Goal: Book appointment/travel/reservation

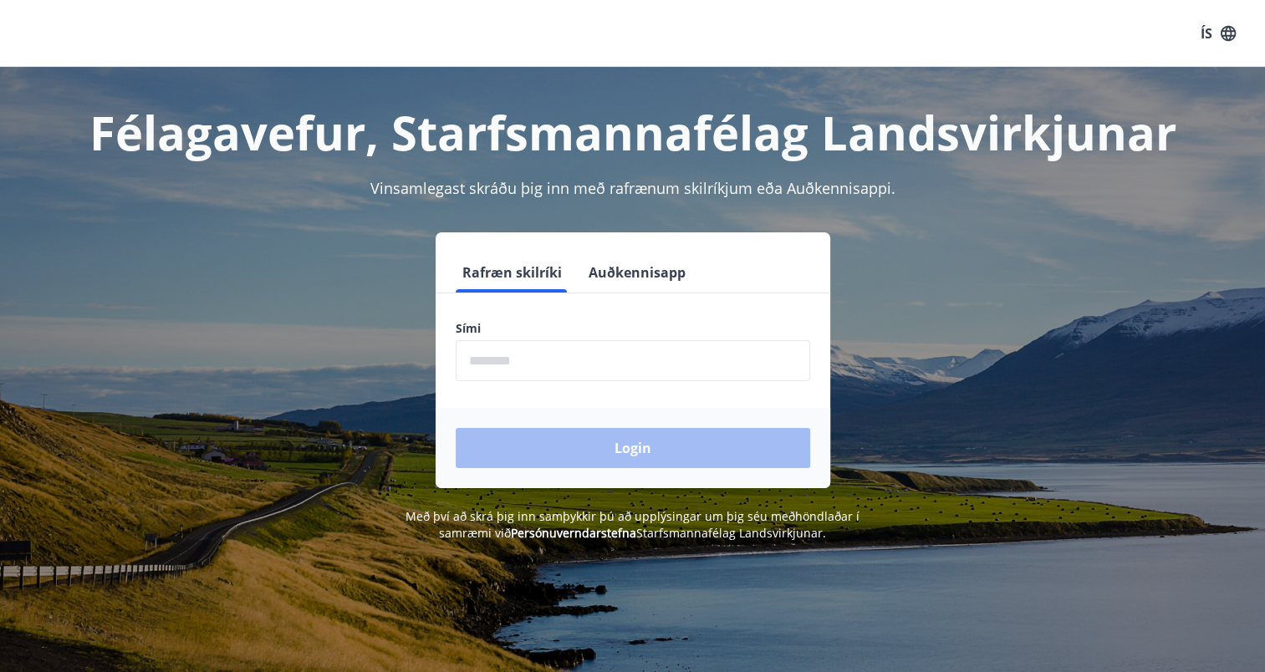
click at [588, 377] on input "phone" at bounding box center [633, 360] width 354 height 41
type input "********"
click at [456, 428] on button "Login" at bounding box center [633, 448] width 354 height 40
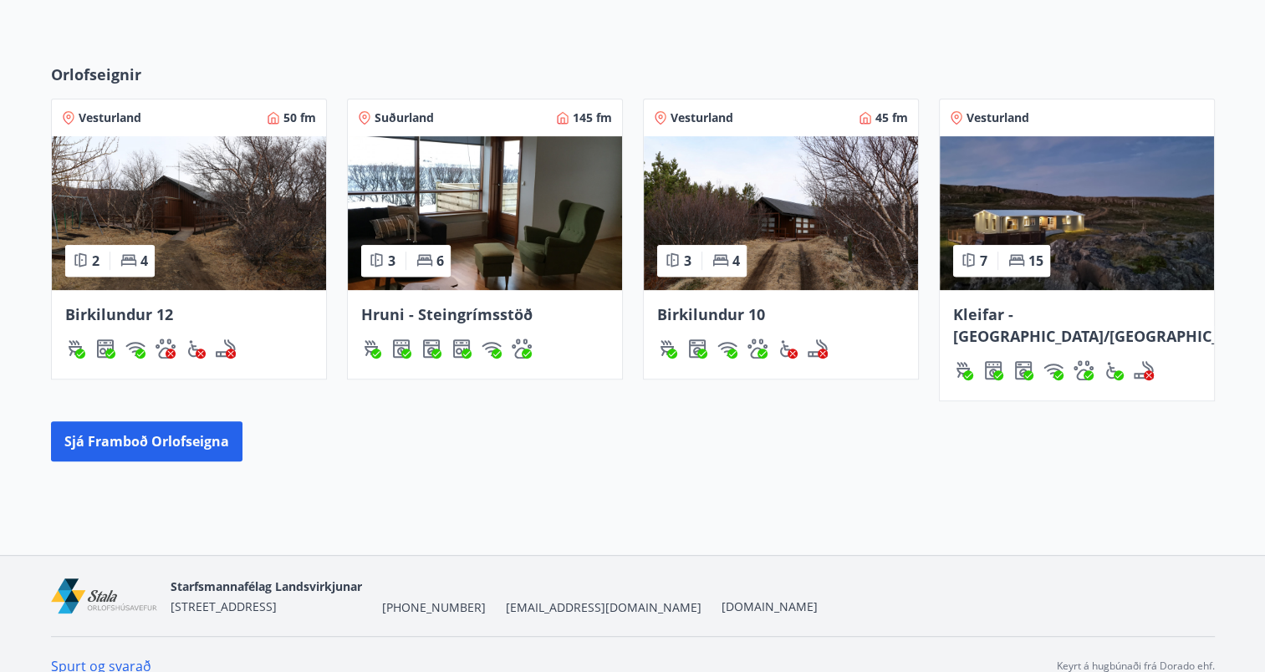
scroll to position [499, 0]
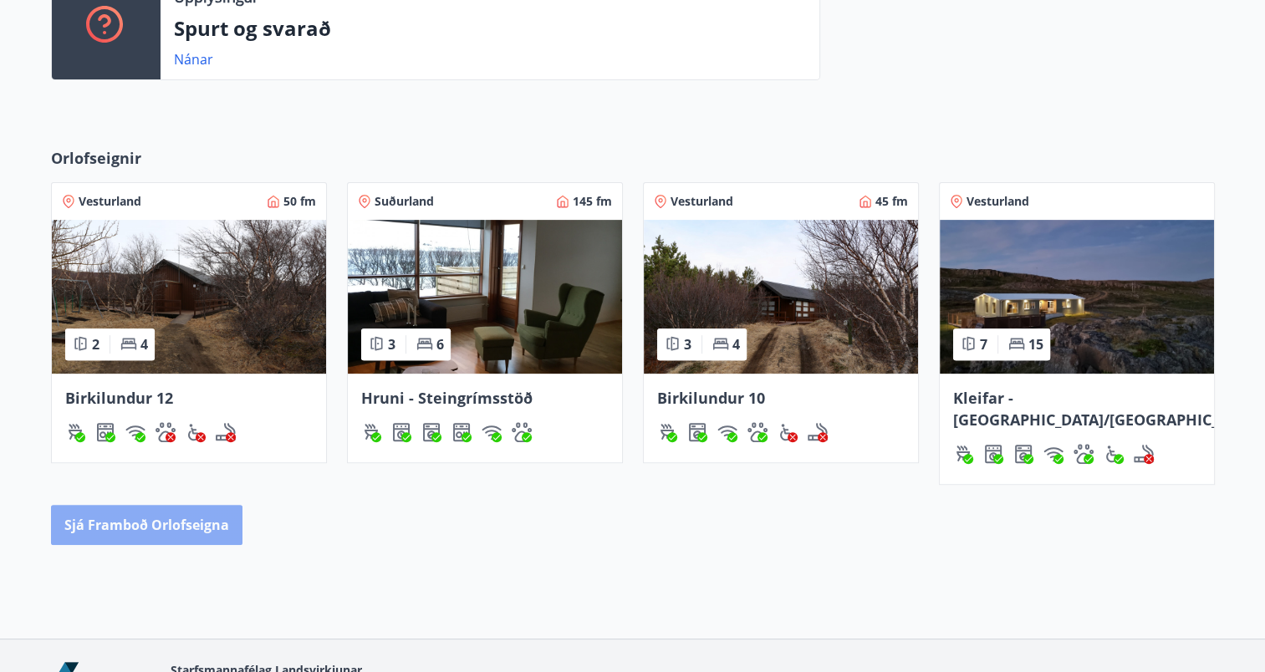
click at [160, 505] on button "Sjá framboð orlofseigna" at bounding box center [146, 525] width 191 height 40
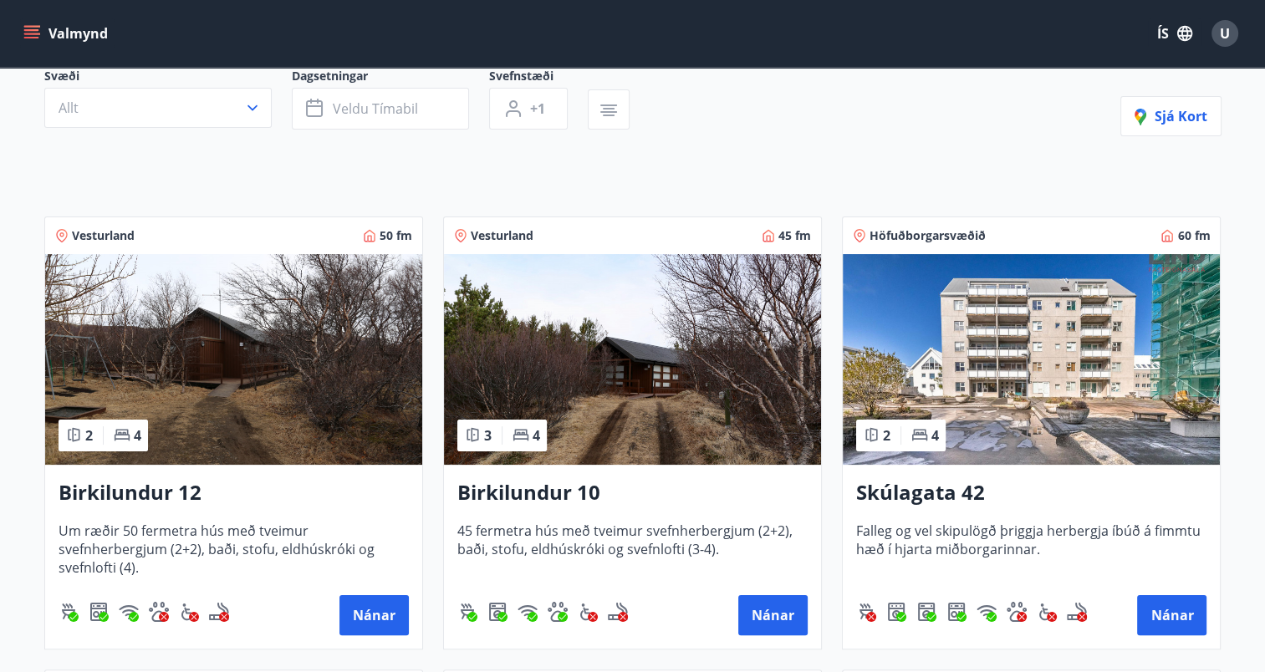
click at [1004, 331] on img at bounding box center [1031, 359] width 377 height 211
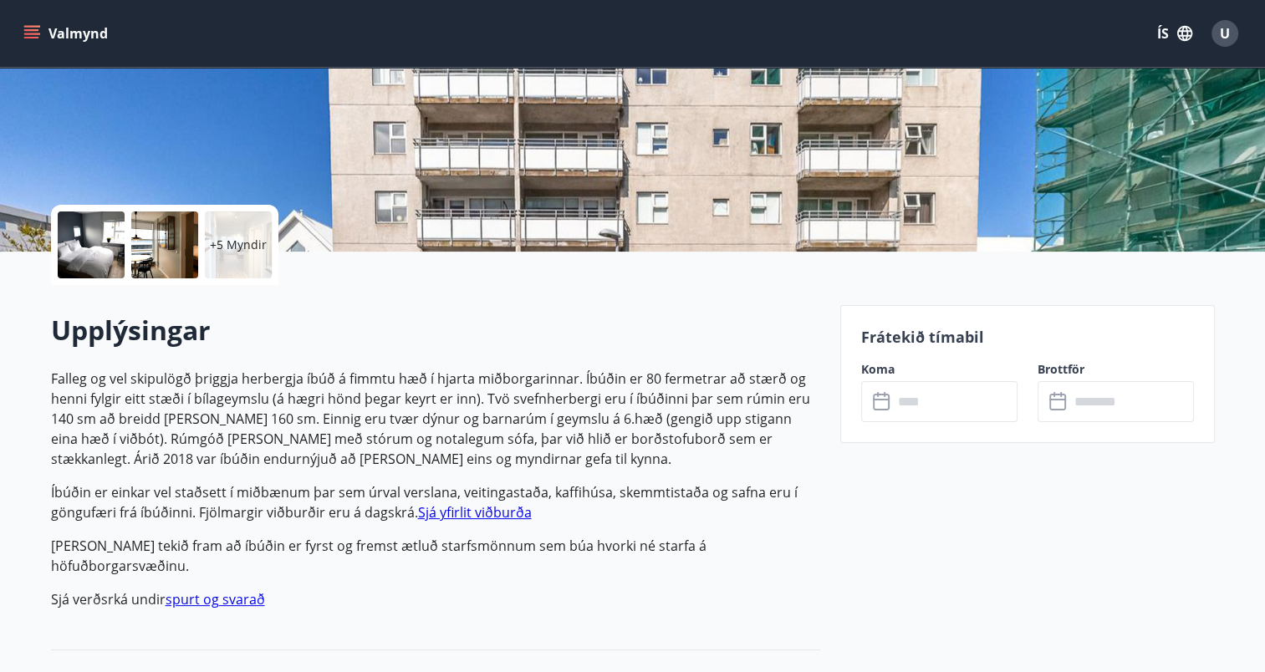
scroll to position [251, 0]
click at [941, 405] on input "text" at bounding box center [955, 400] width 125 height 41
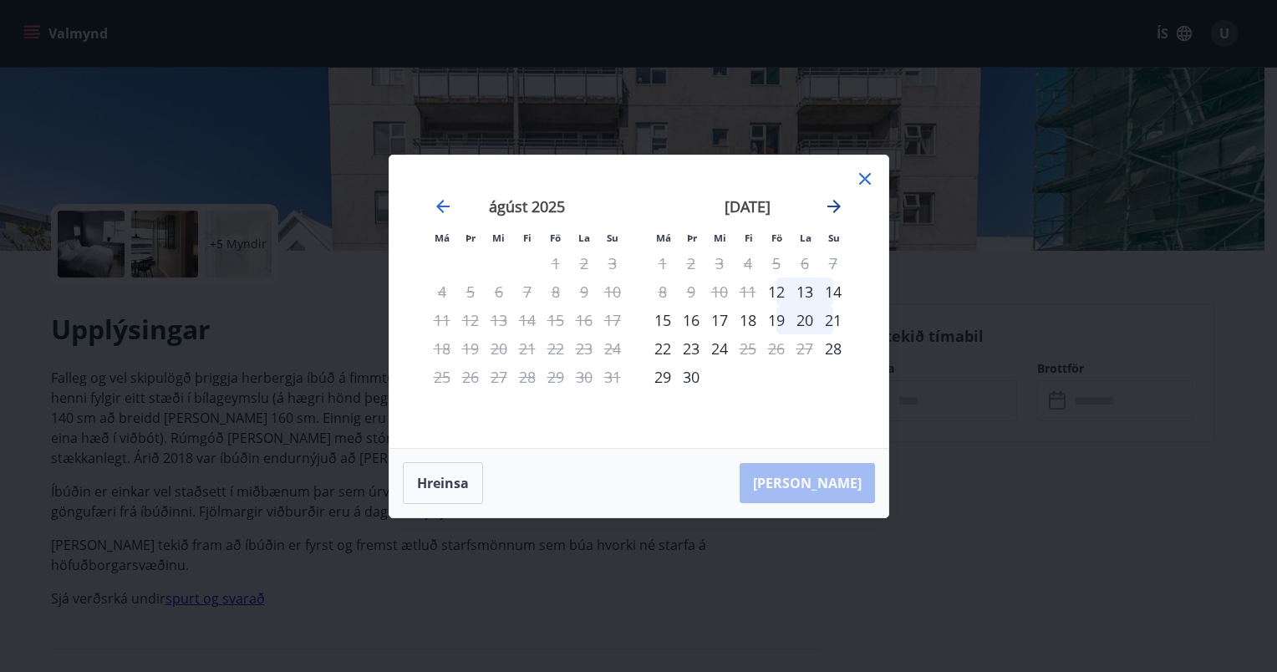
click at [840, 204] on icon "Move forward to switch to the next month." at bounding box center [834, 206] width 20 height 20
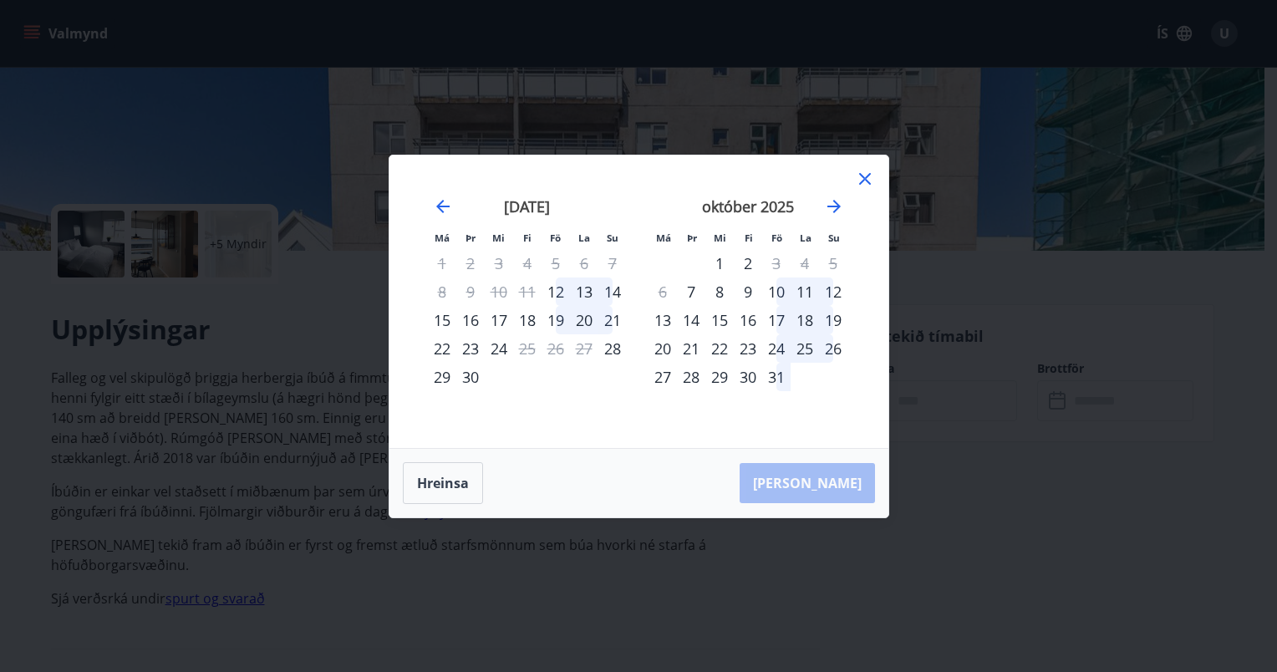
click at [866, 177] on icon at bounding box center [865, 179] width 12 height 12
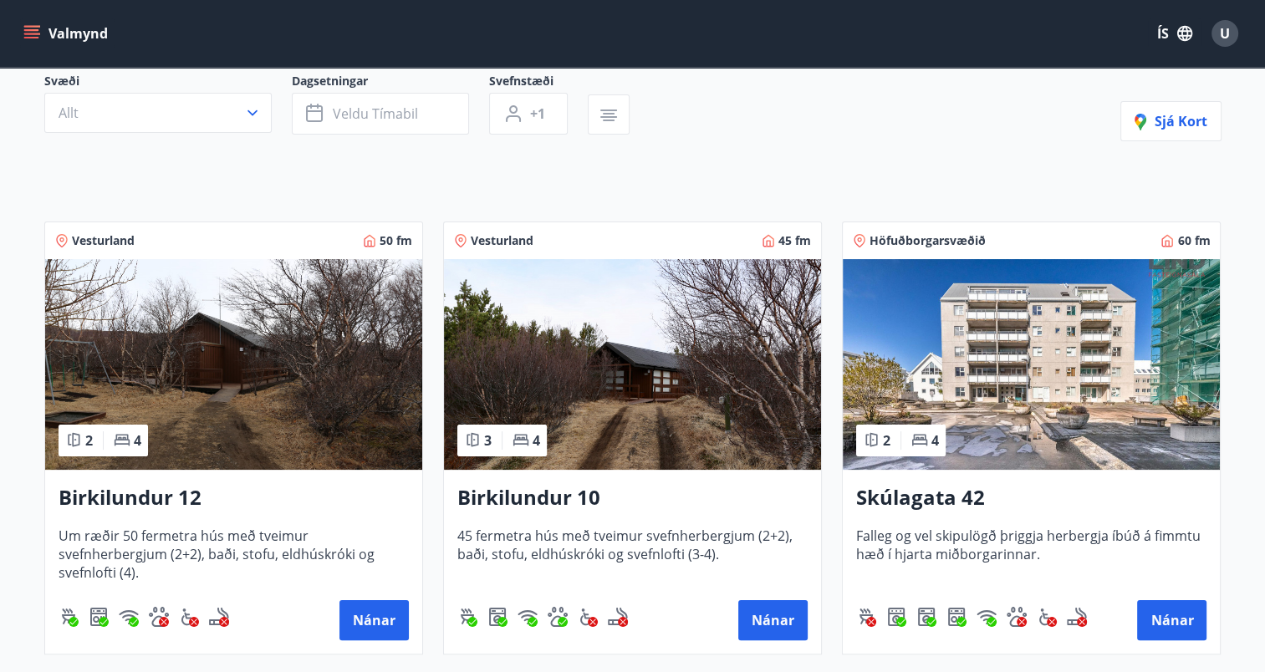
scroll to position [167, 0]
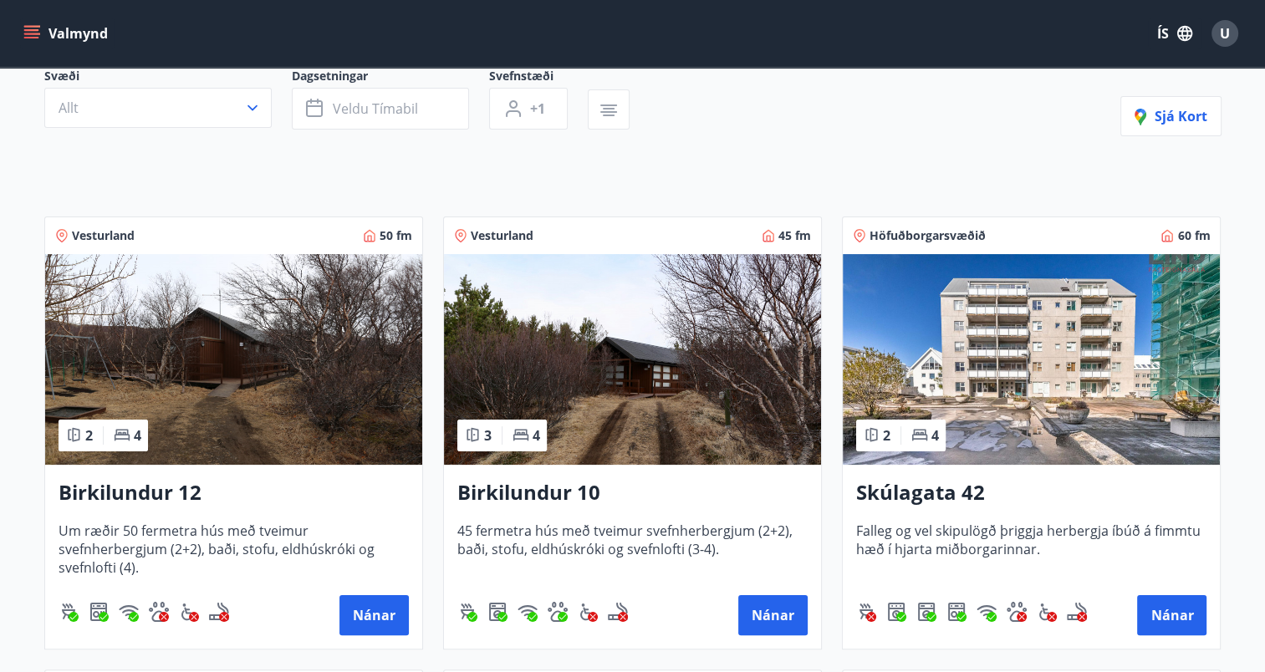
click at [215, 365] on img at bounding box center [233, 359] width 377 height 211
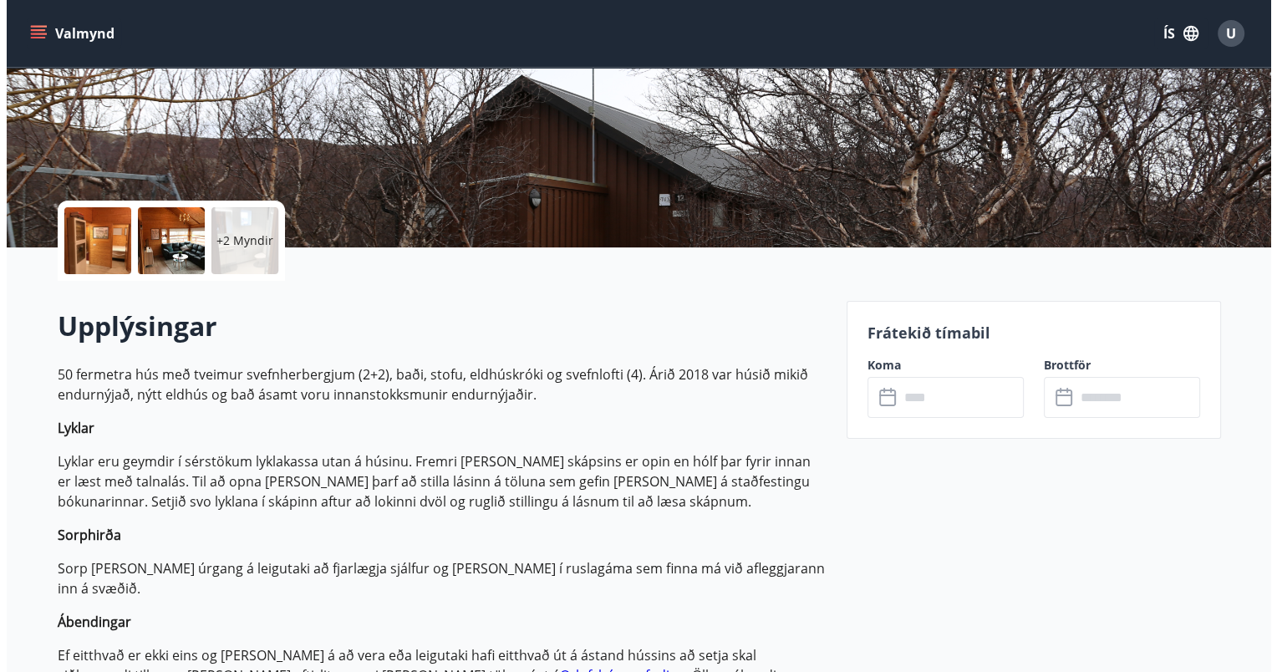
scroll to position [248, 0]
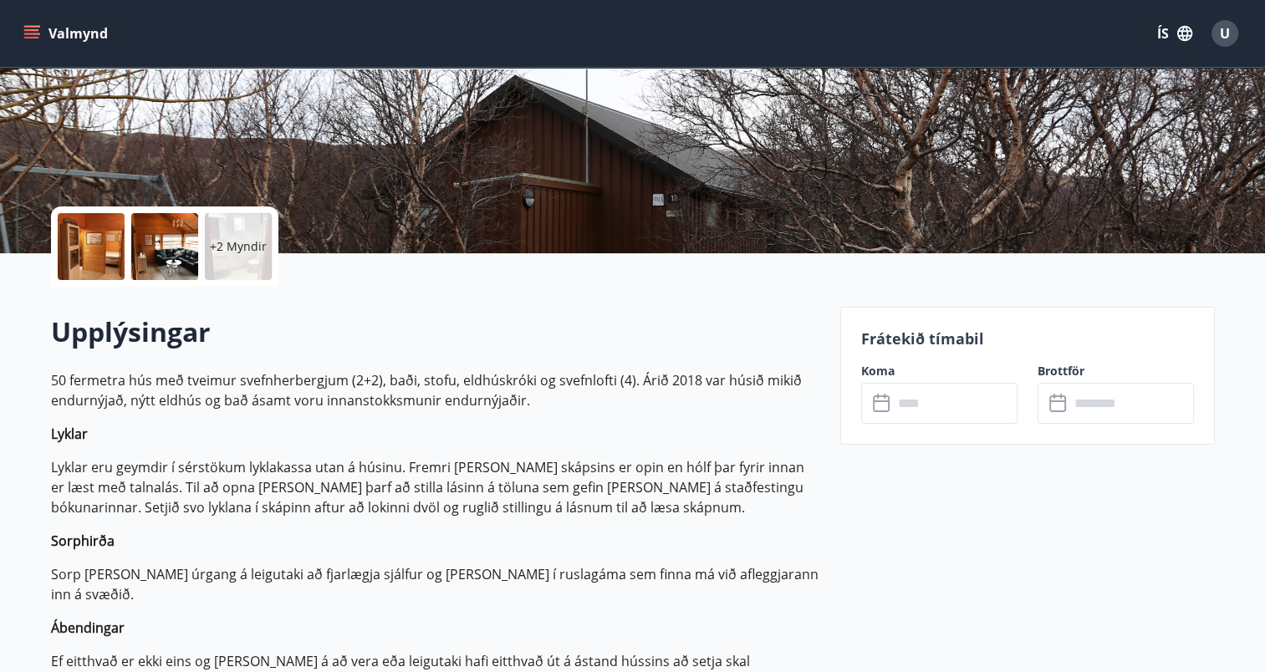
click at [225, 253] on p "+2 Myndir" at bounding box center [238, 246] width 57 height 17
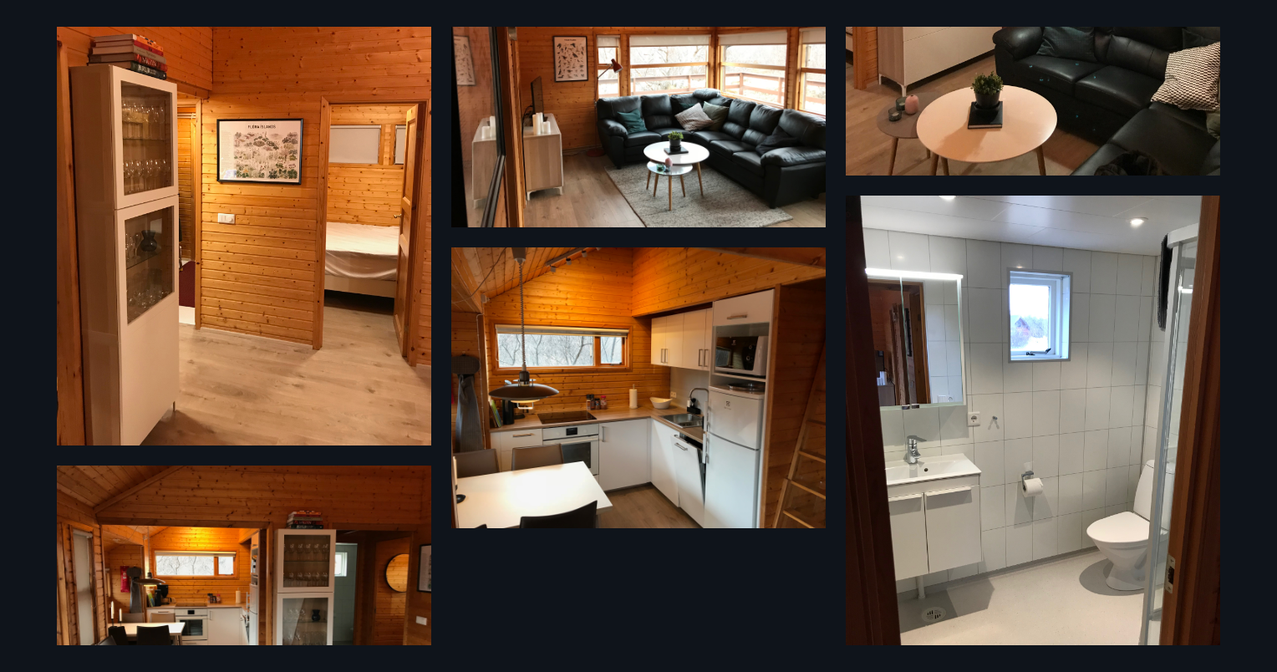
scroll to position [523, 0]
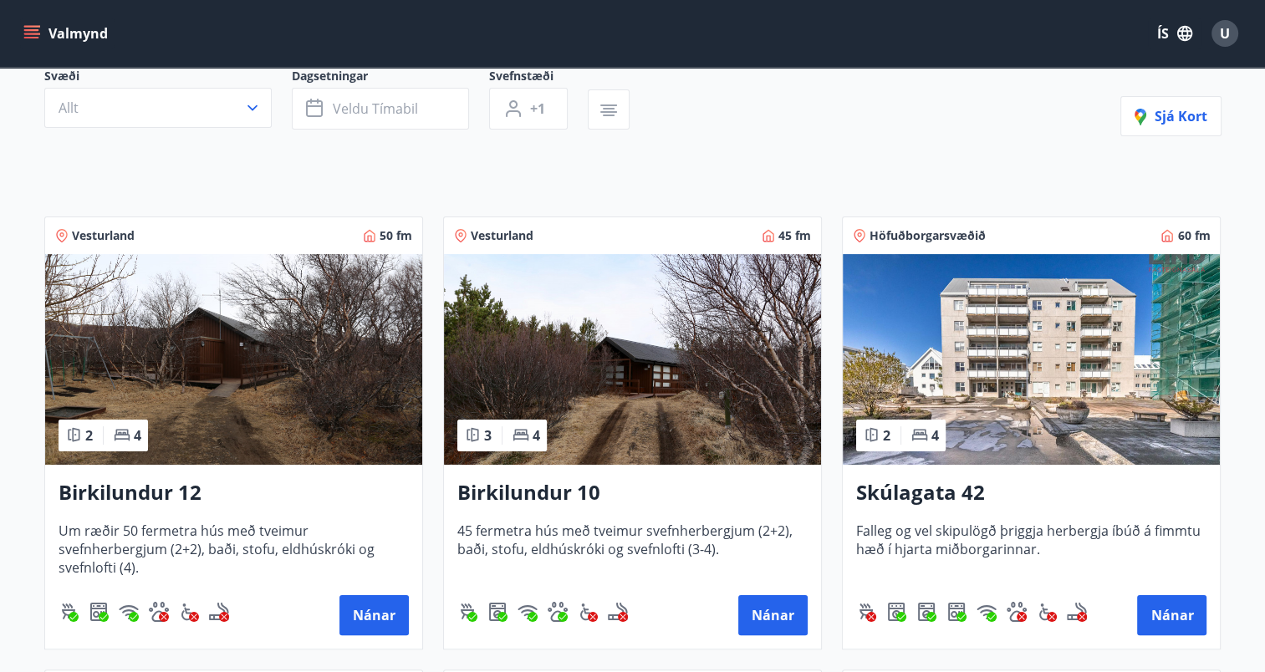
click at [602, 361] on img at bounding box center [632, 359] width 377 height 211
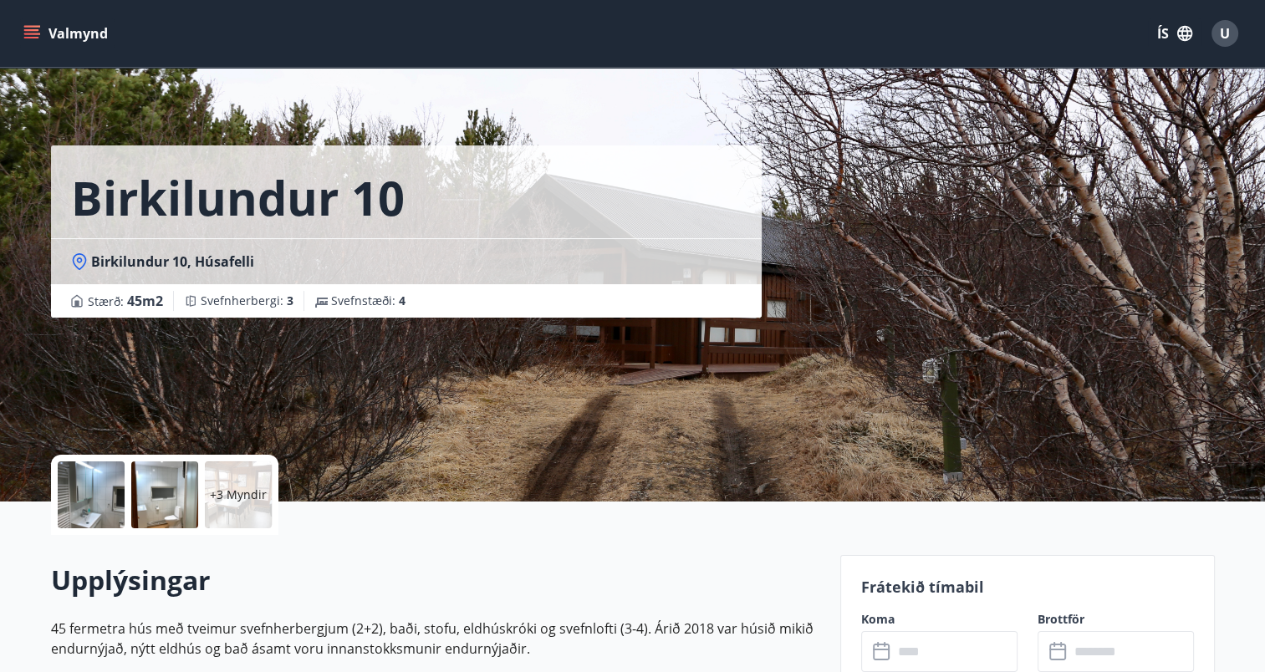
click at [237, 495] on p "+3 Myndir" at bounding box center [238, 494] width 57 height 17
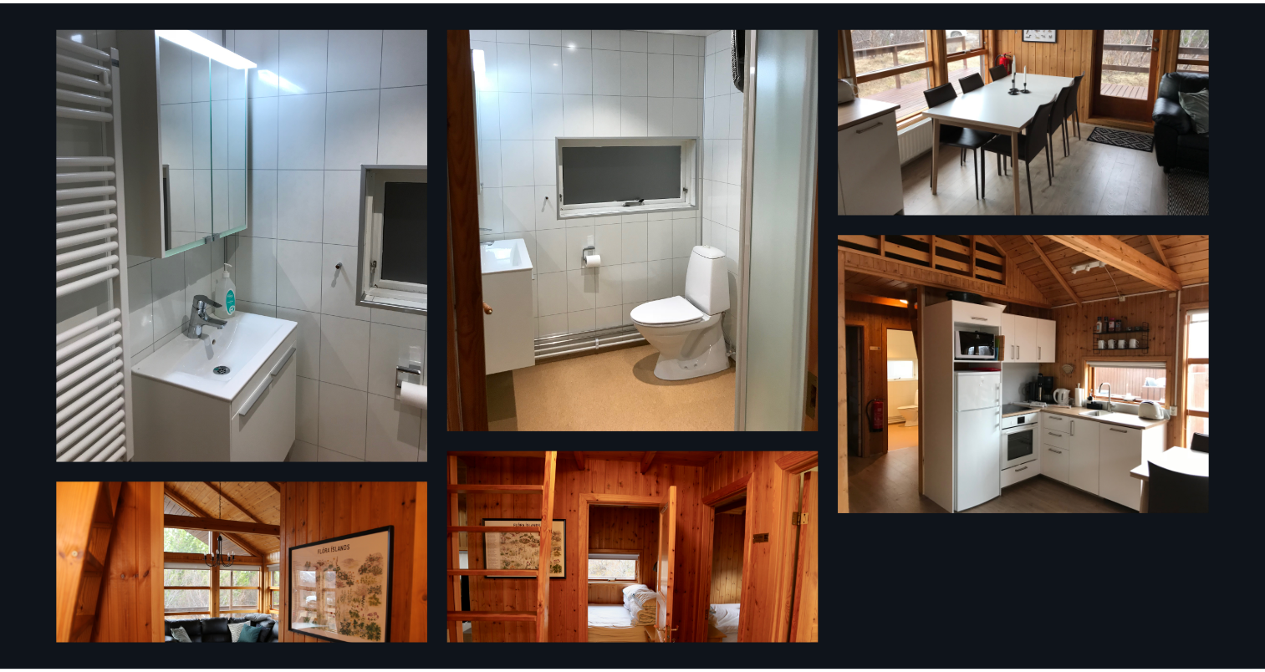
scroll to position [523, 0]
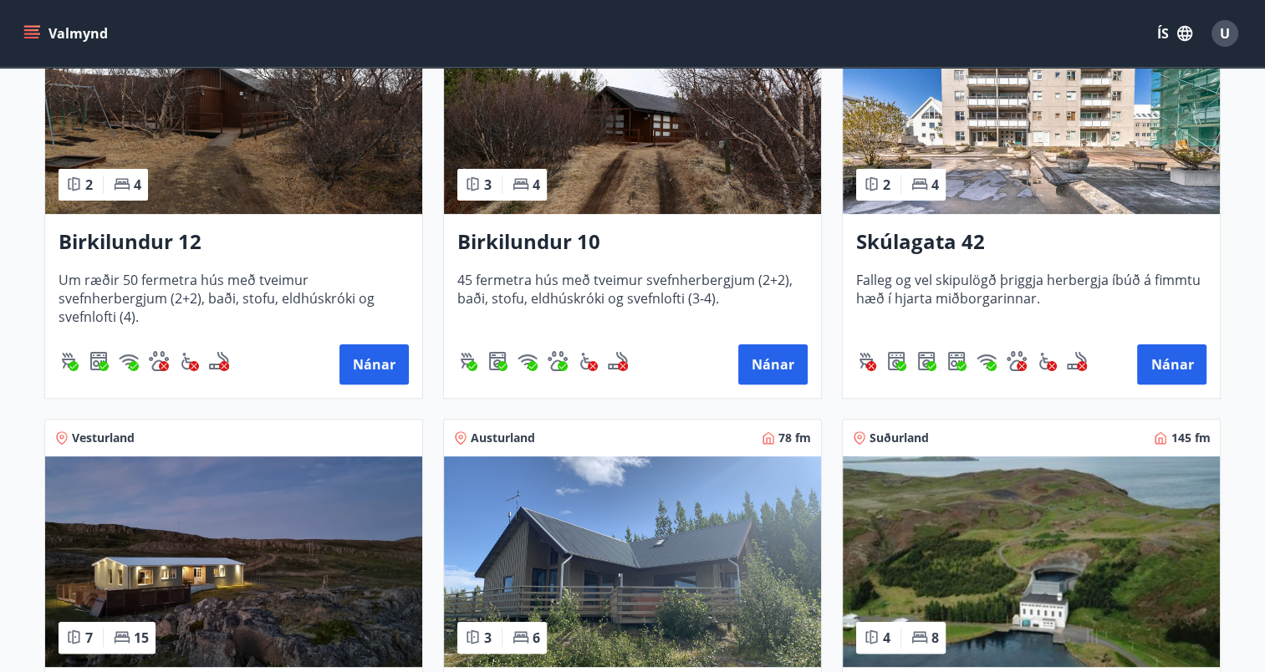
scroll to position [84, 0]
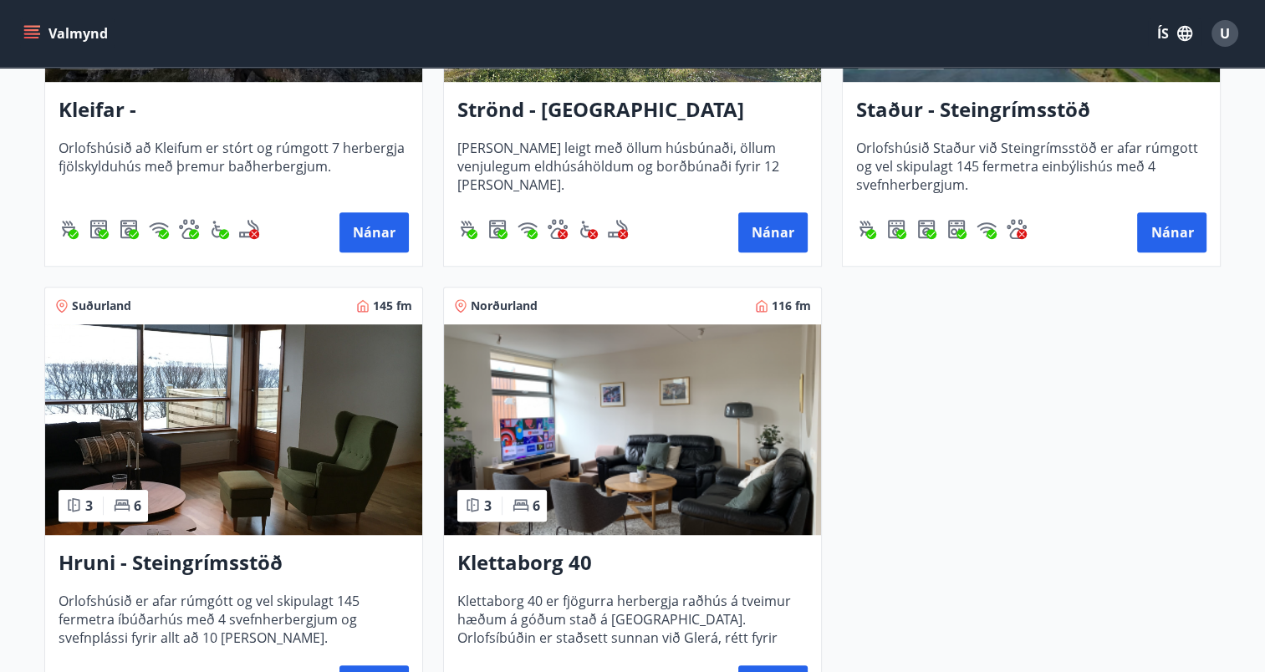
click at [639, 428] on img at bounding box center [632, 429] width 377 height 211
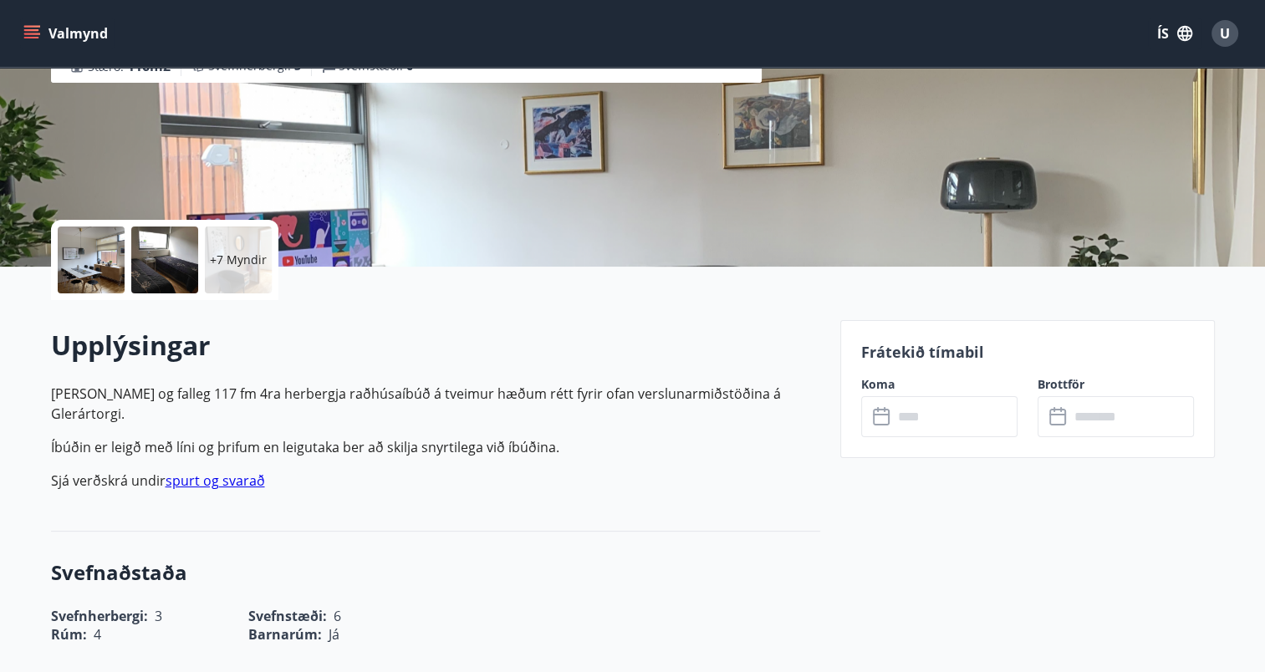
scroll to position [334, 0]
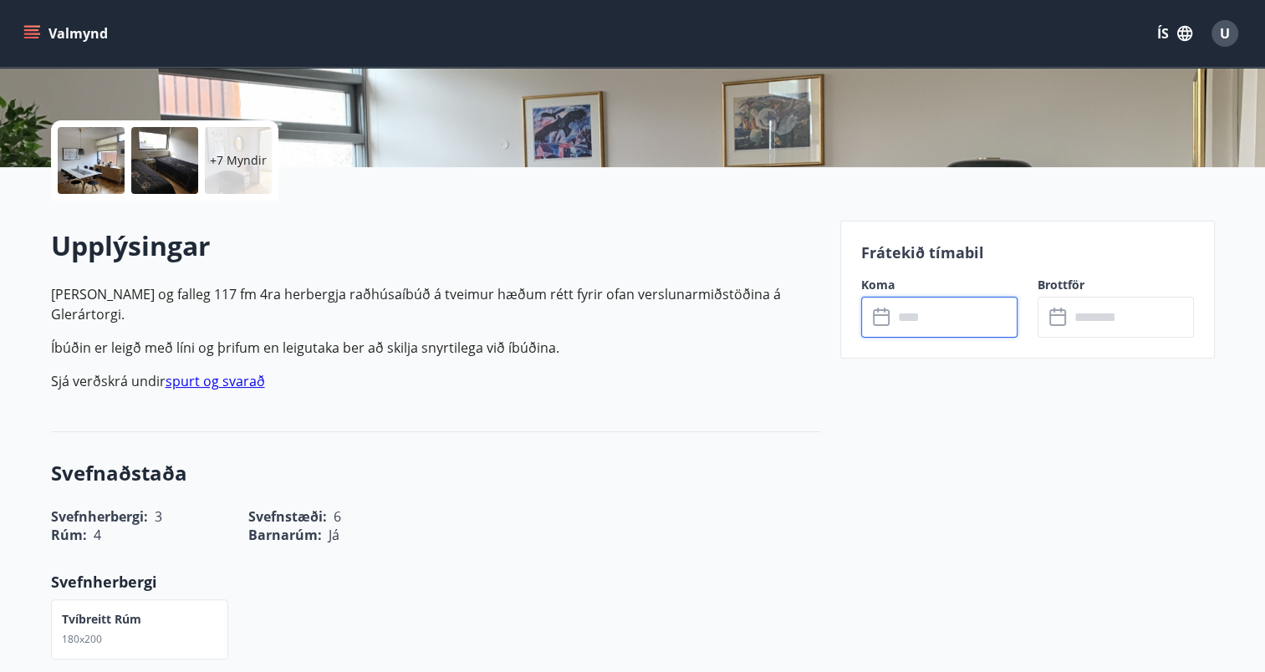
click at [969, 323] on input "text" at bounding box center [955, 317] width 125 height 41
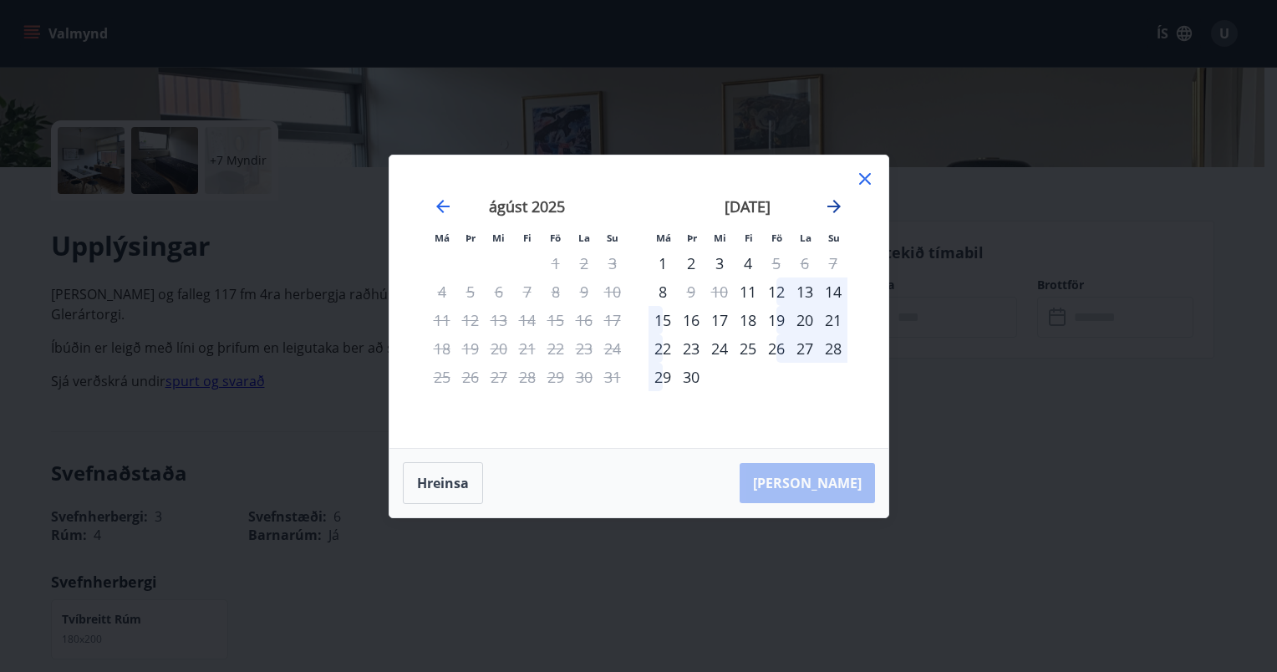
click at [833, 206] on icon "Move forward to switch to the next month." at bounding box center [834, 206] width 13 height 13
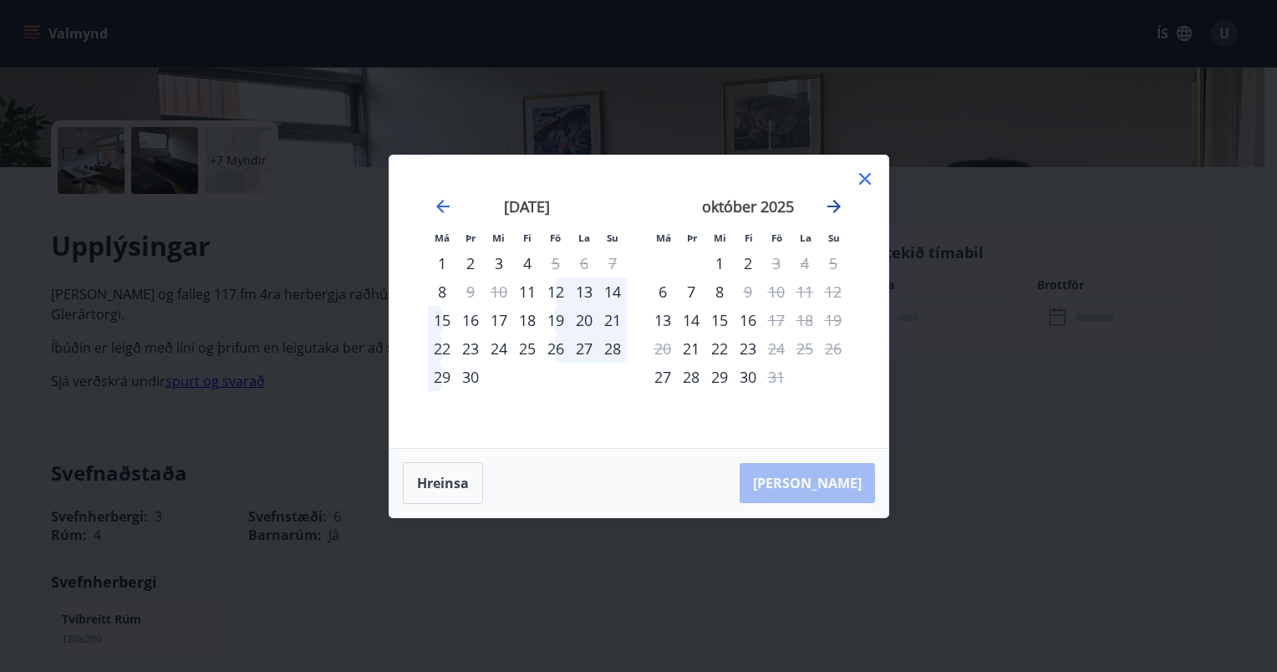
click at [833, 202] on icon "Move forward to switch to the next month." at bounding box center [834, 206] width 20 height 20
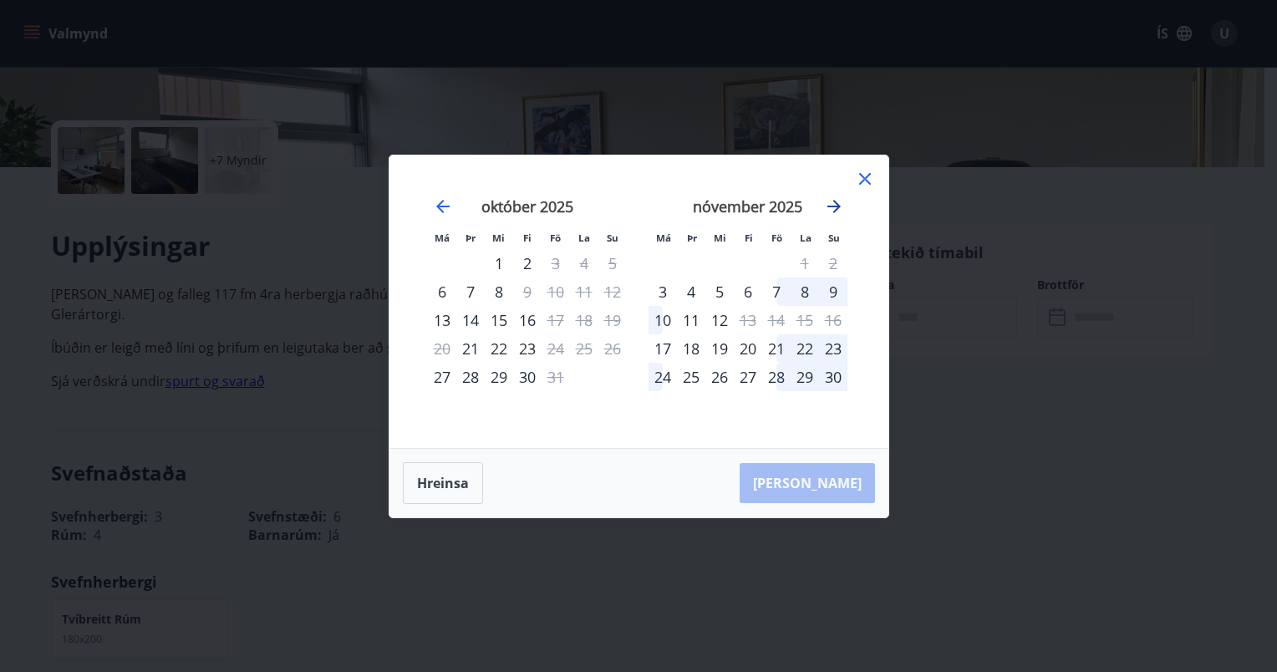
click at [833, 202] on icon "Move forward to switch to the next month." at bounding box center [834, 206] width 20 height 20
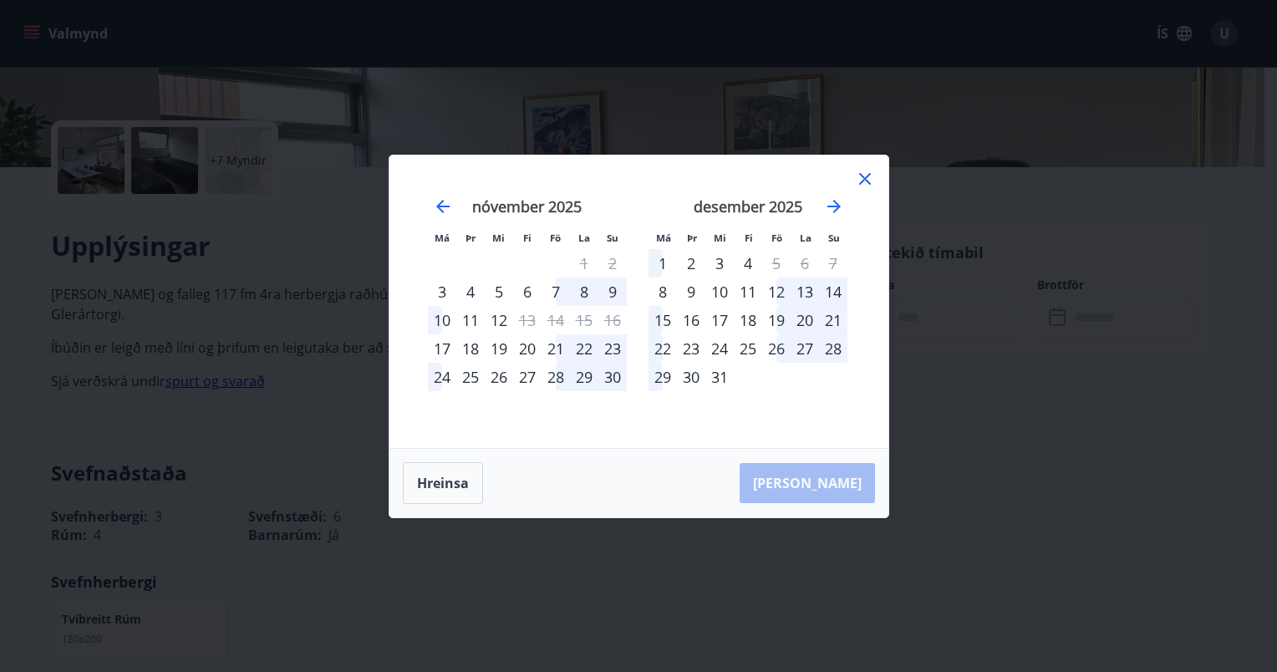
click at [660, 344] on div "22" at bounding box center [663, 348] width 28 height 28
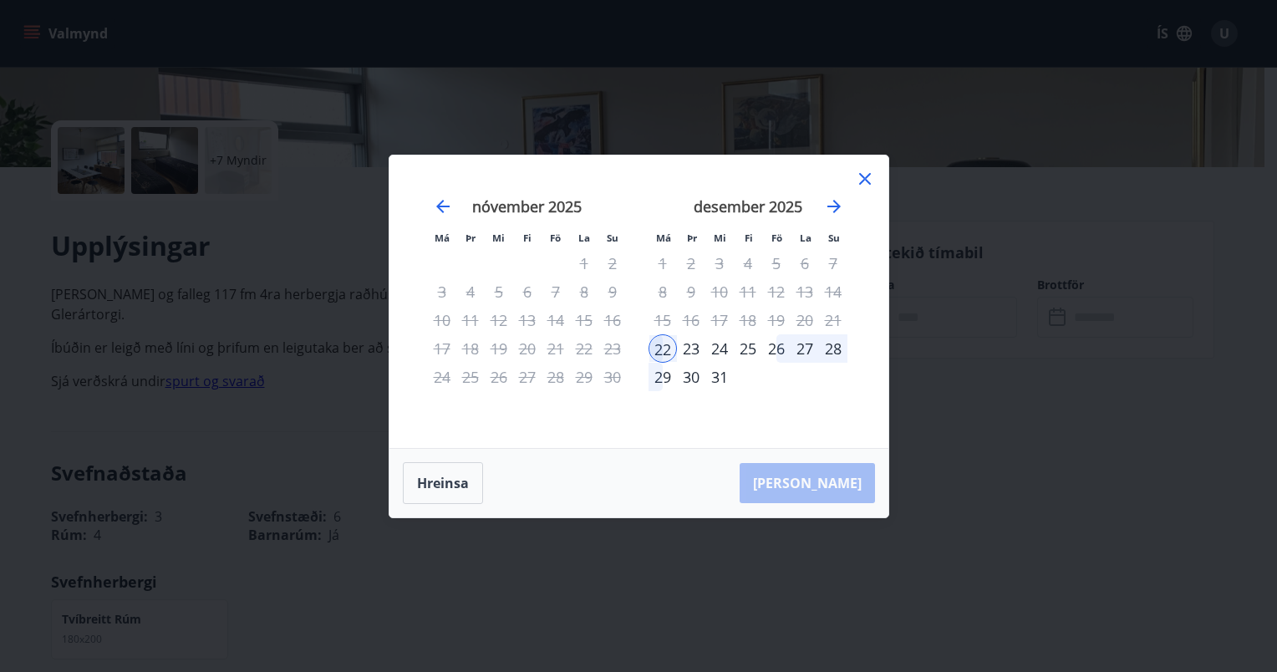
click at [718, 379] on div "31" at bounding box center [719, 377] width 28 height 28
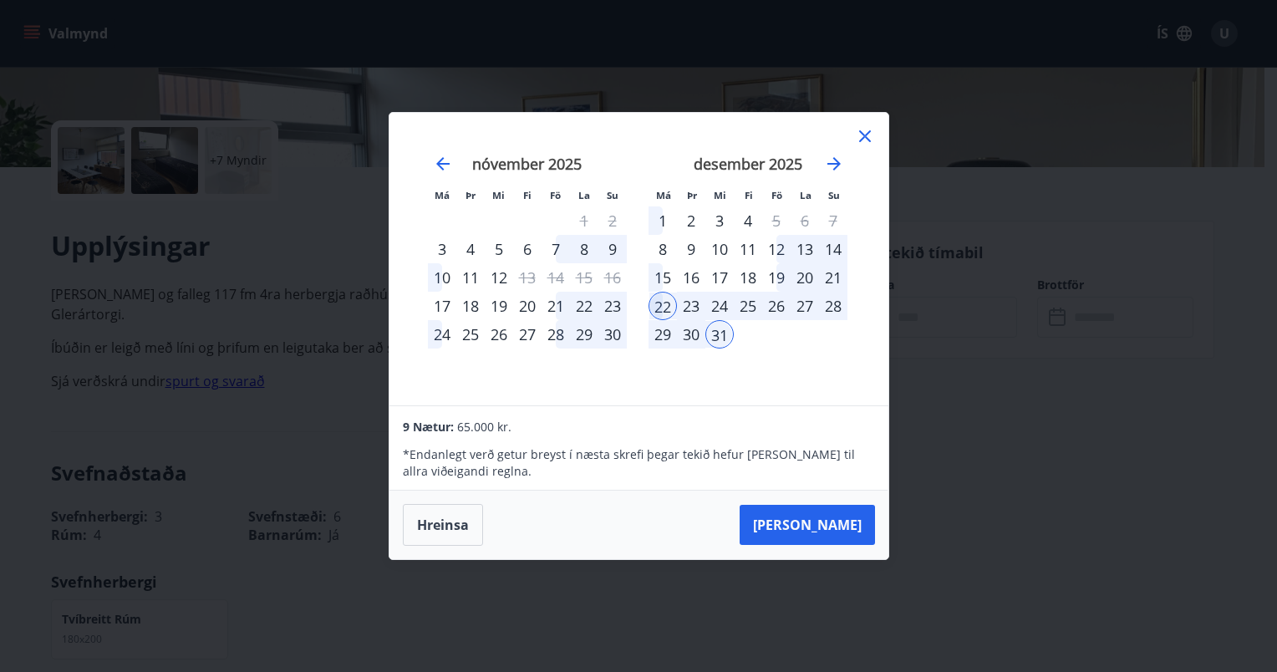
click at [861, 139] on icon at bounding box center [865, 136] width 12 height 12
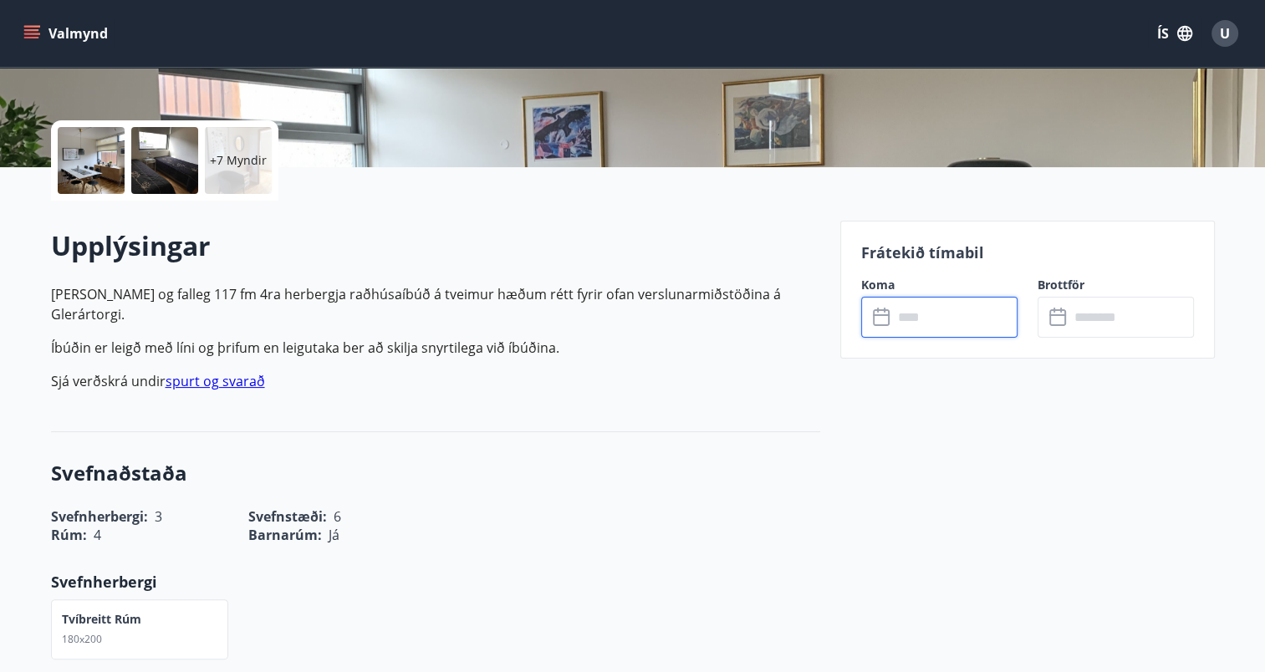
scroll to position [2, 0]
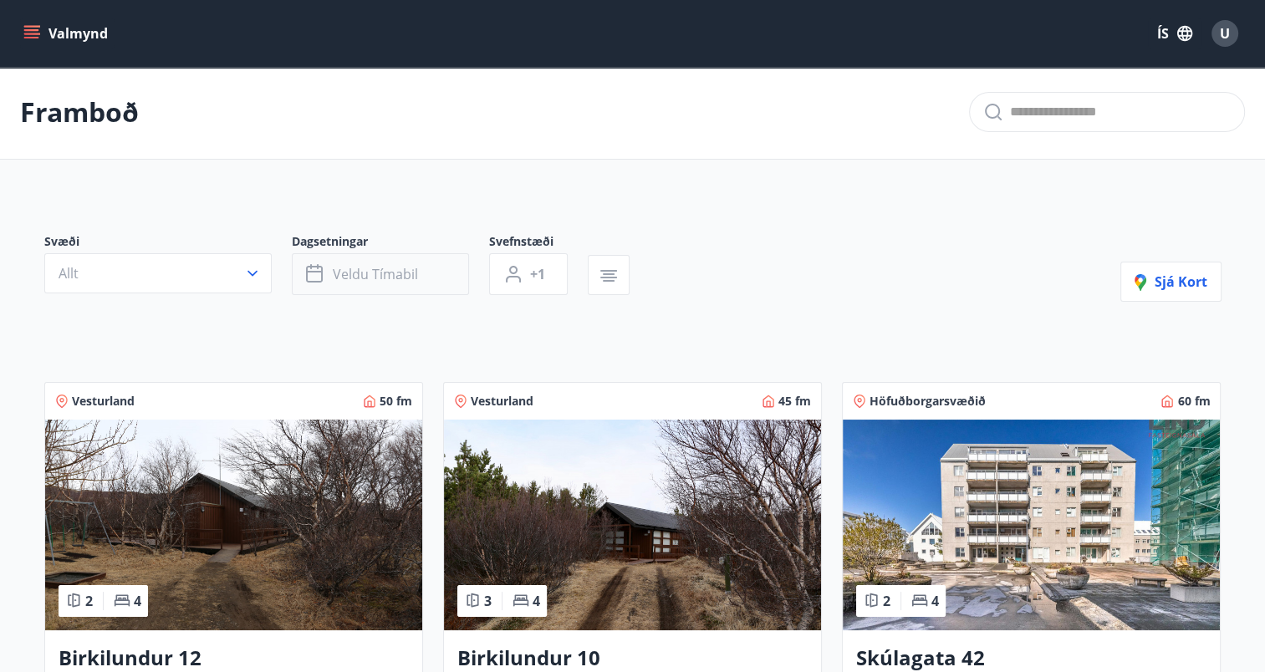
click at [427, 276] on button "Veldu tímabil" at bounding box center [380, 274] width 177 height 42
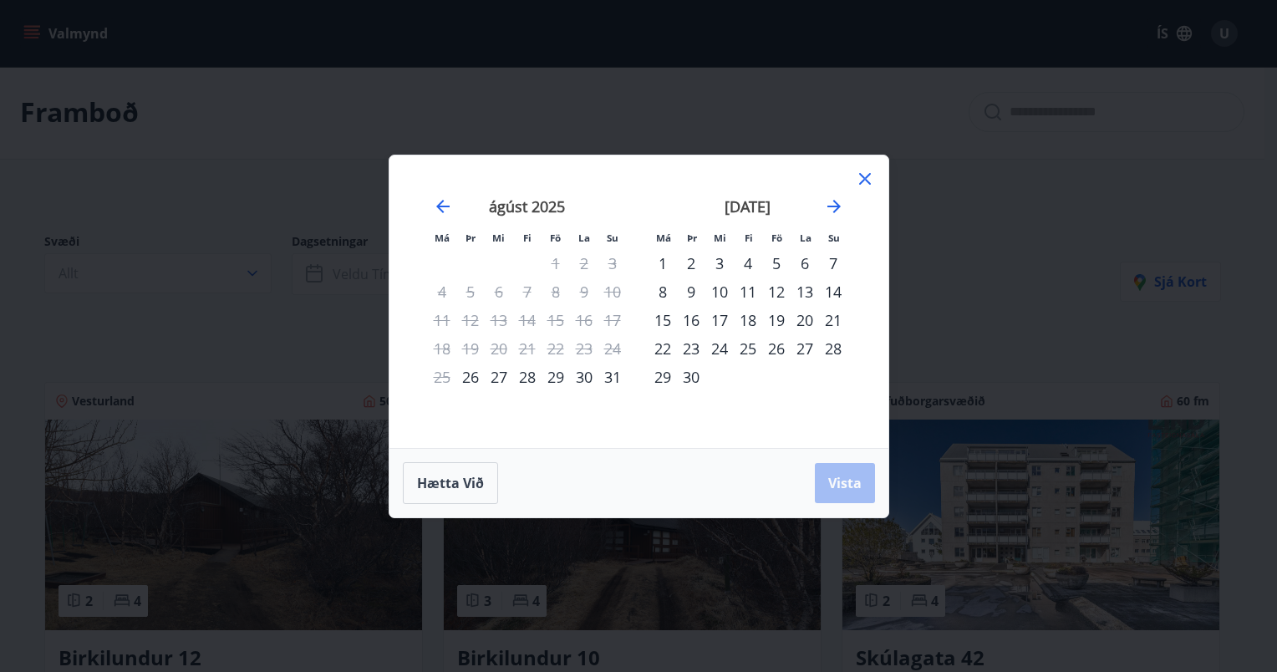
click at [860, 180] on icon at bounding box center [865, 179] width 20 height 20
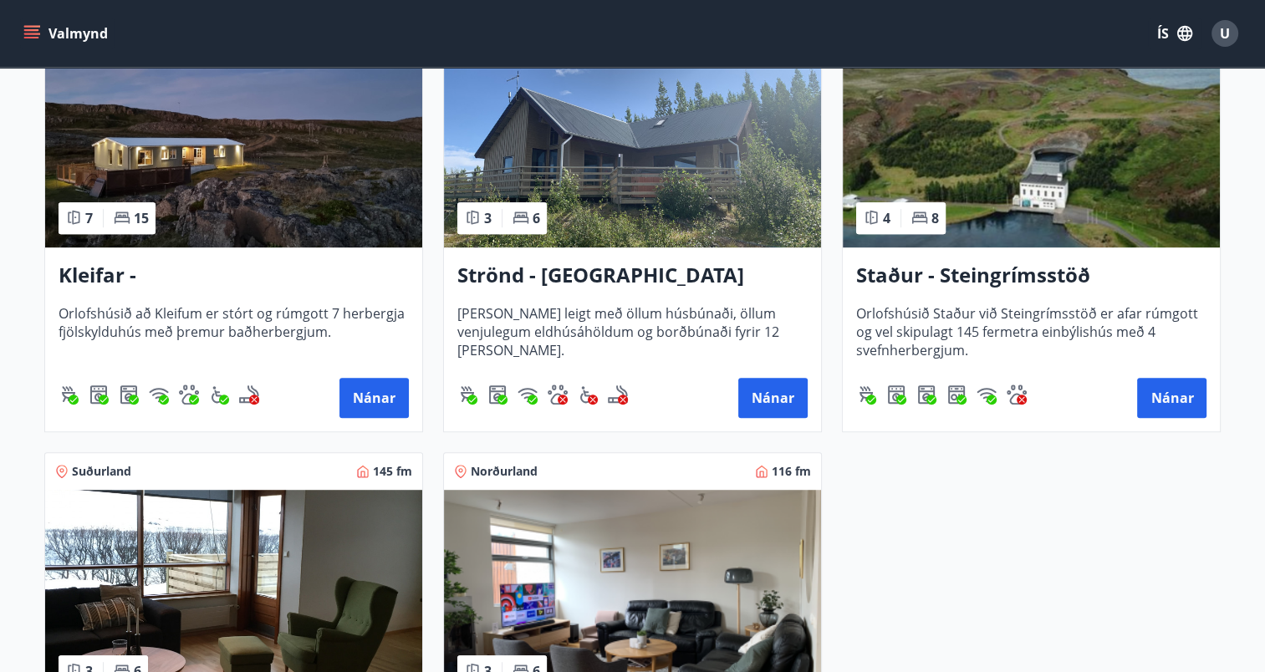
scroll to position [670, 0]
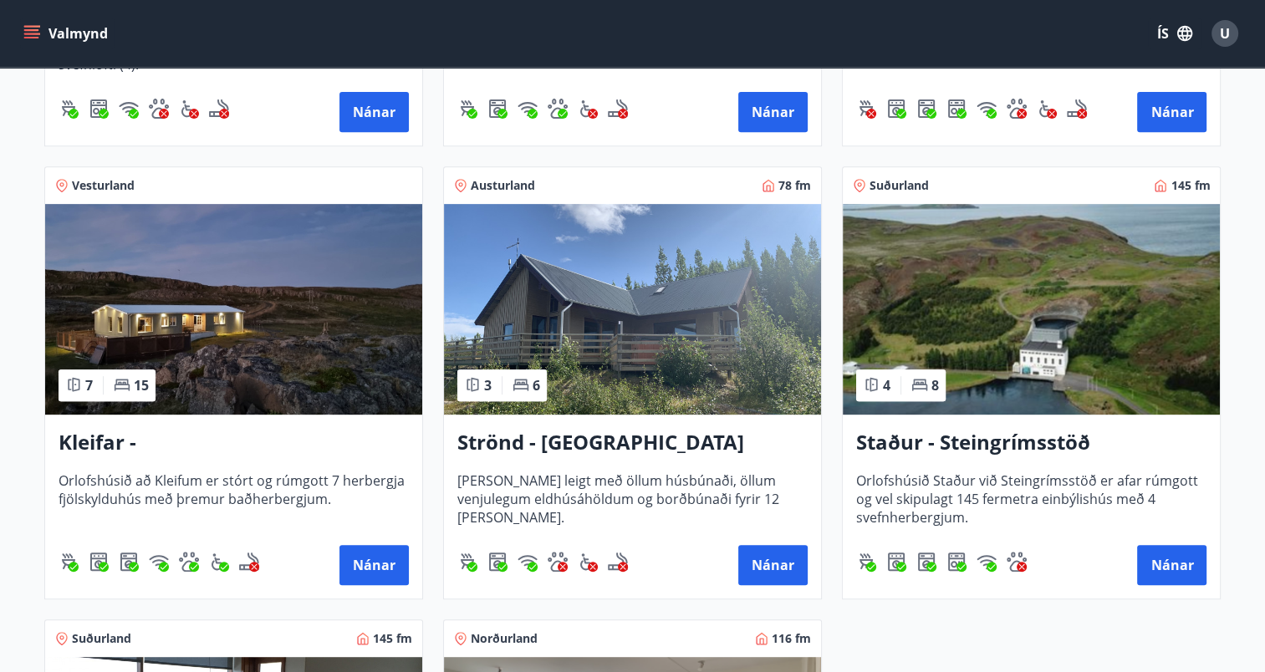
click at [242, 316] on img at bounding box center [233, 309] width 377 height 211
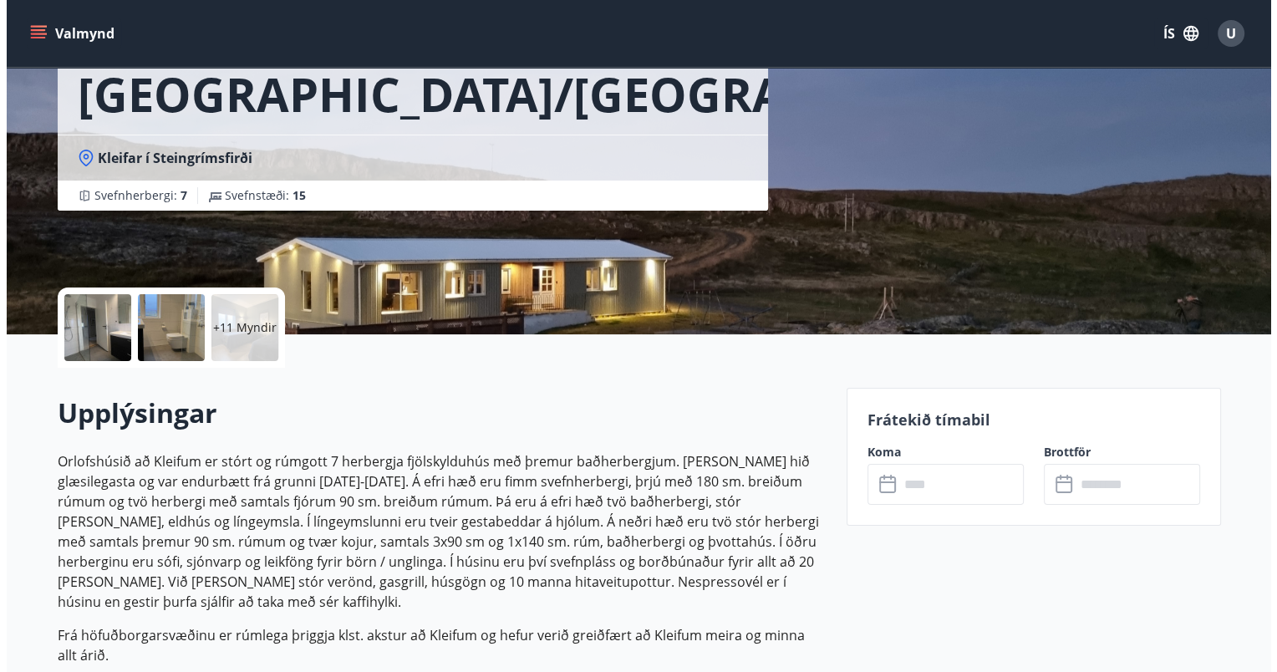
scroll to position [84, 0]
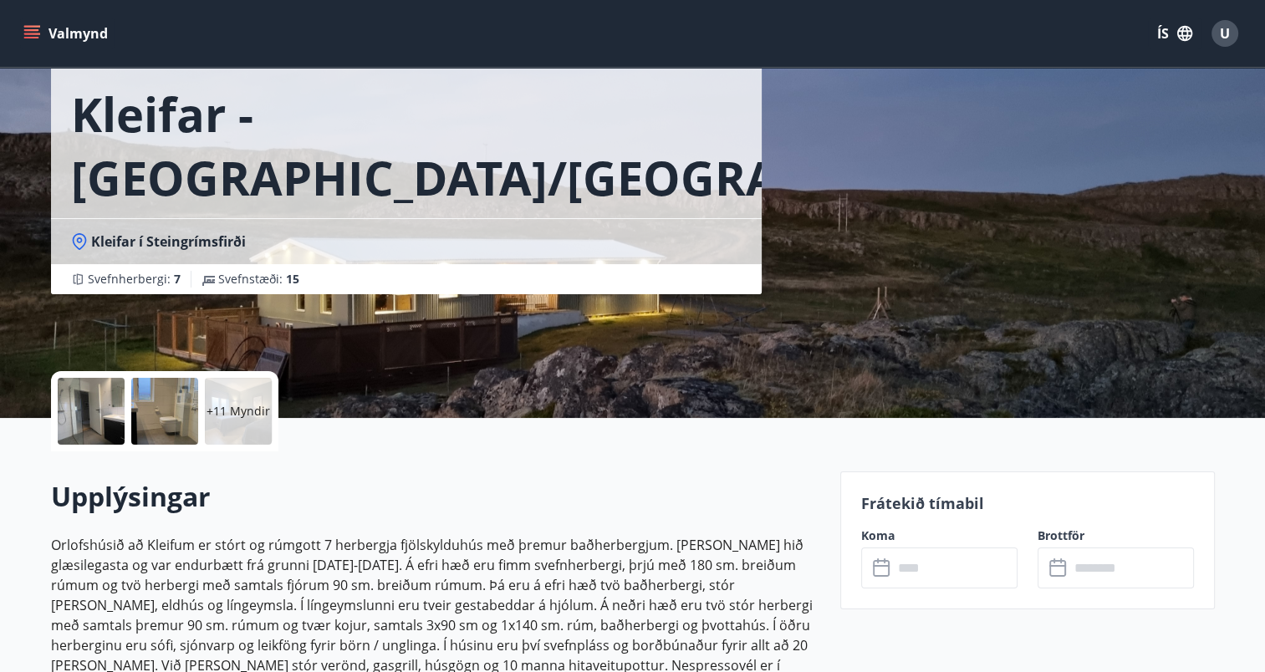
click at [100, 411] on div at bounding box center [91, 411] width 67 height 67
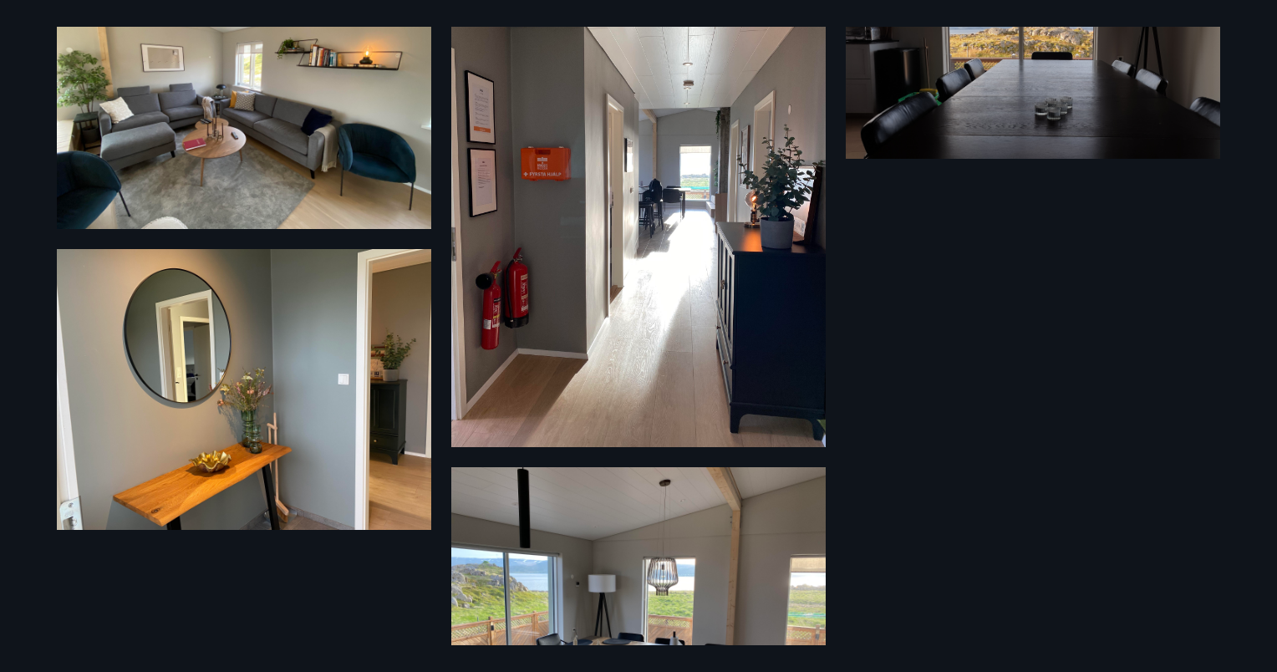
scroll to position [925, 0]
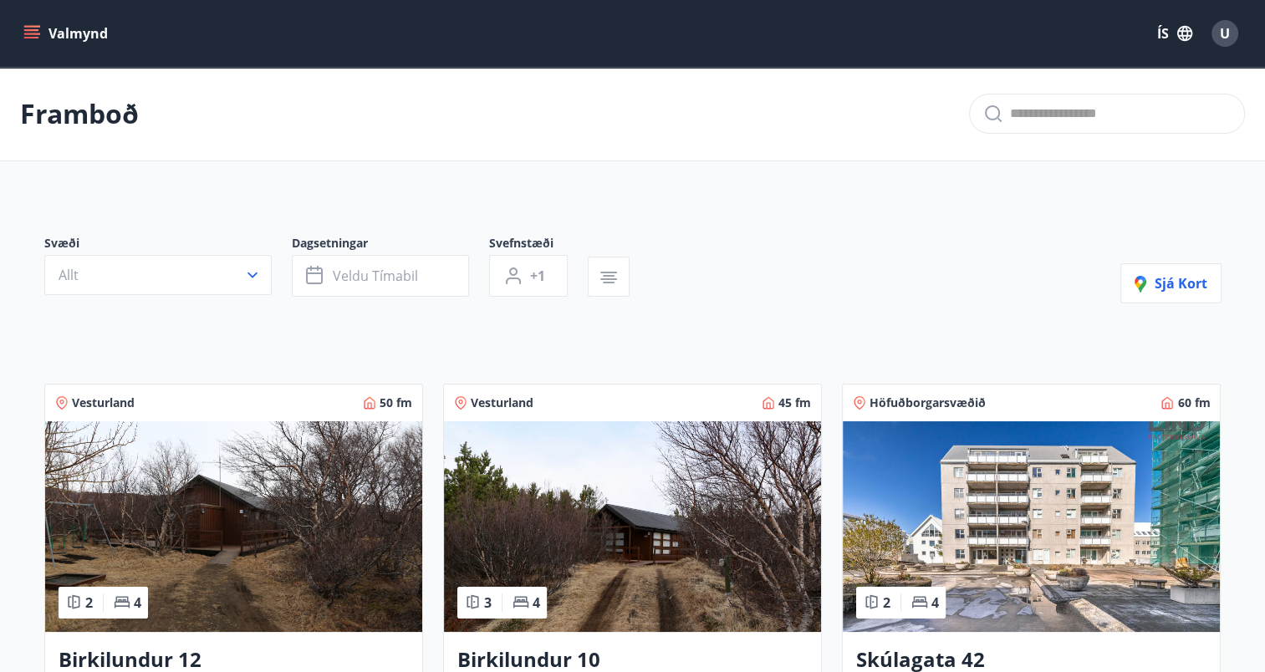
scroll to position [167, 0]
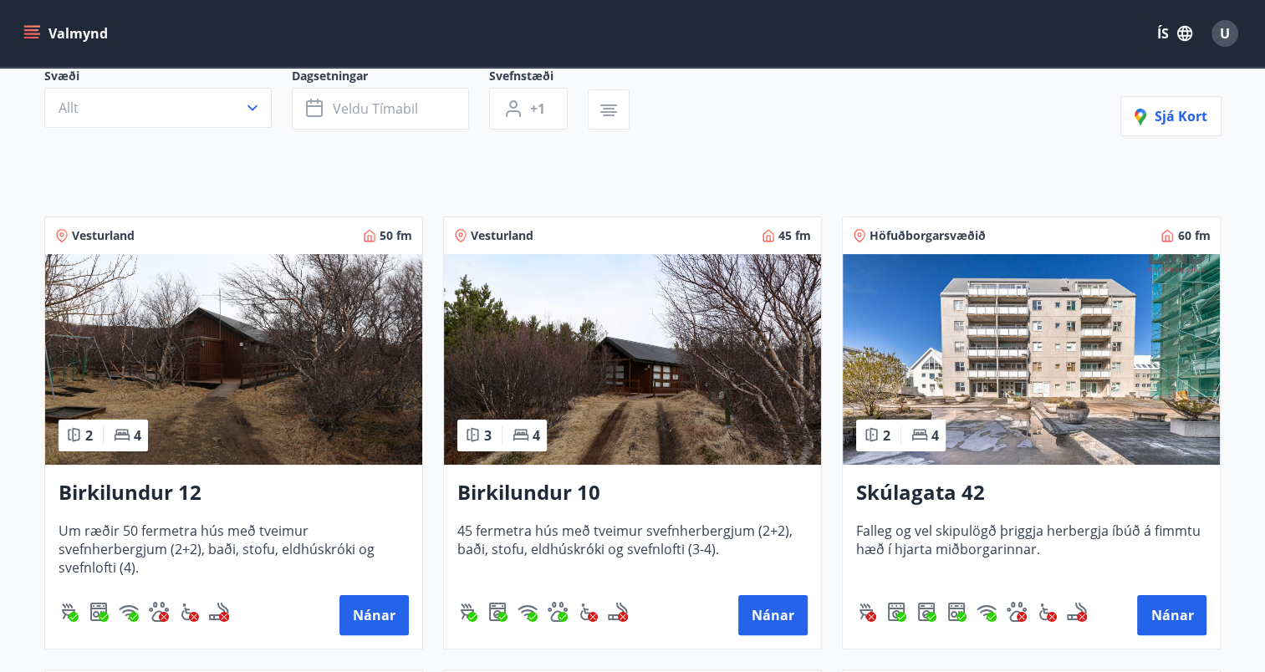
click at [294, 348] on img at bounding box center [233, 359] width 377 height 211
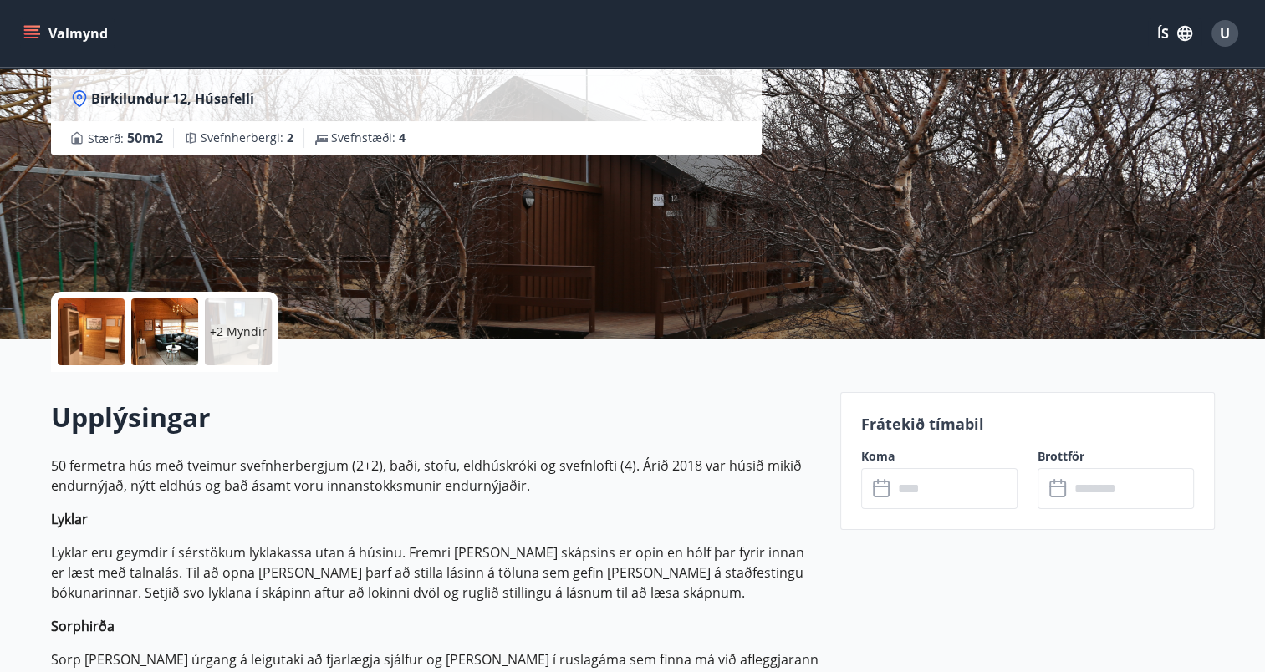
scroll to position [502, 0]
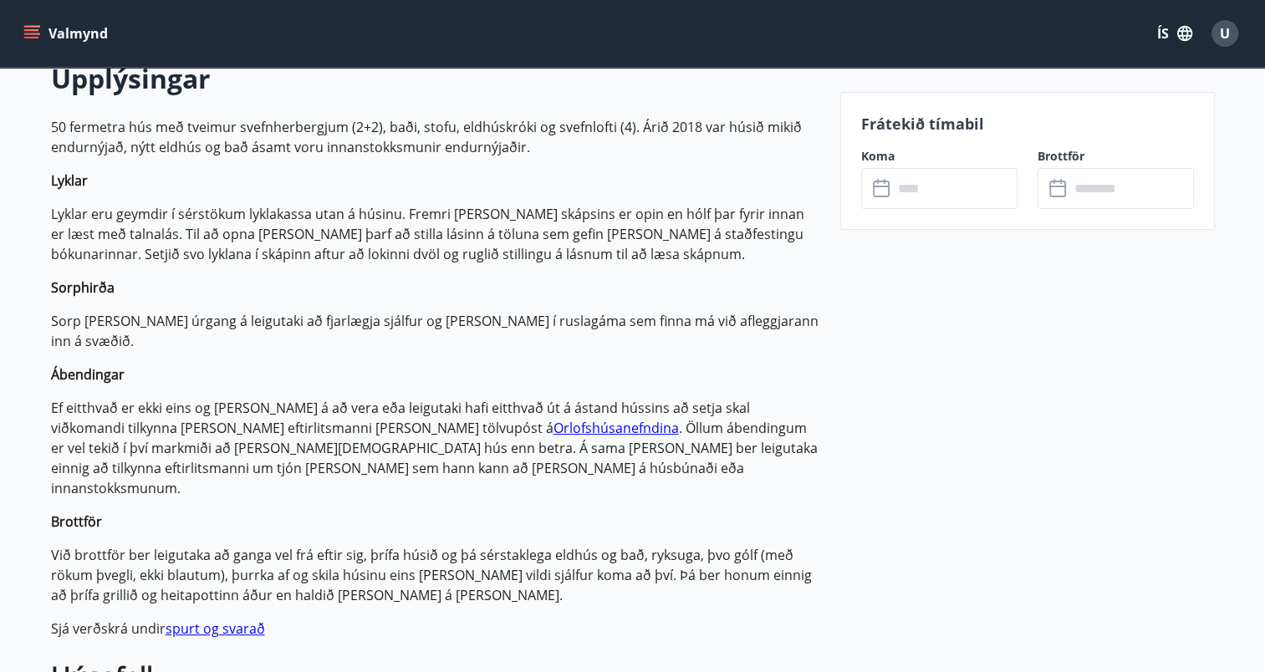
click at [948, 193] on input "text" at bounding box center [955, 188] width 125 height 41
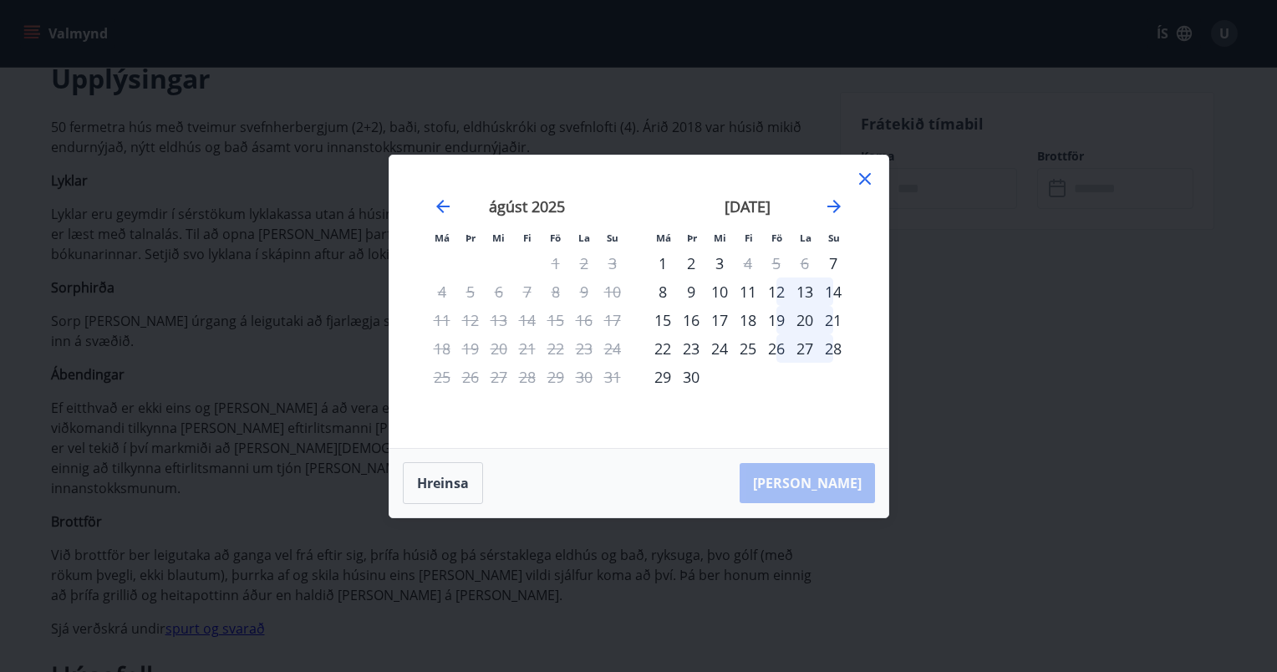
click at [780, 293] on div "12" at bounding box center [776, 292] width 28 height 28
click at [834, 290] on div "14" at bounding box center [833, 292] width 28 height 28
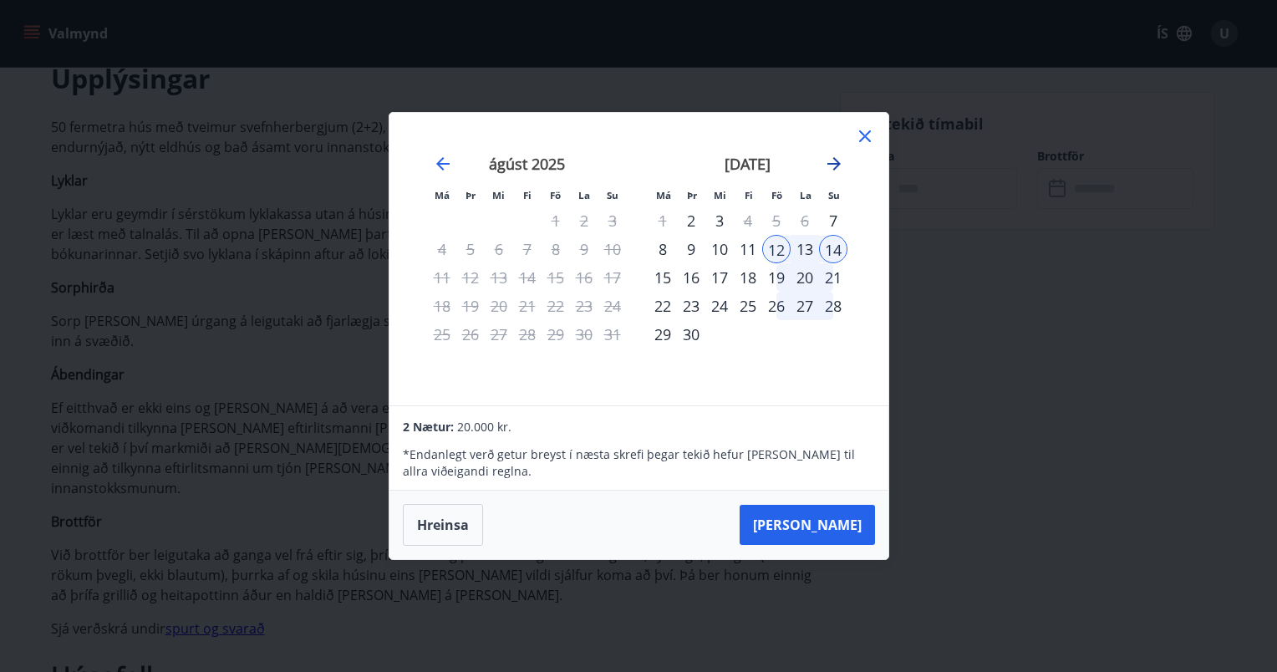
click at [835, 164] on icon "Move forward to switch to the next month." at bounding box center [834, 163] width 13 height 13
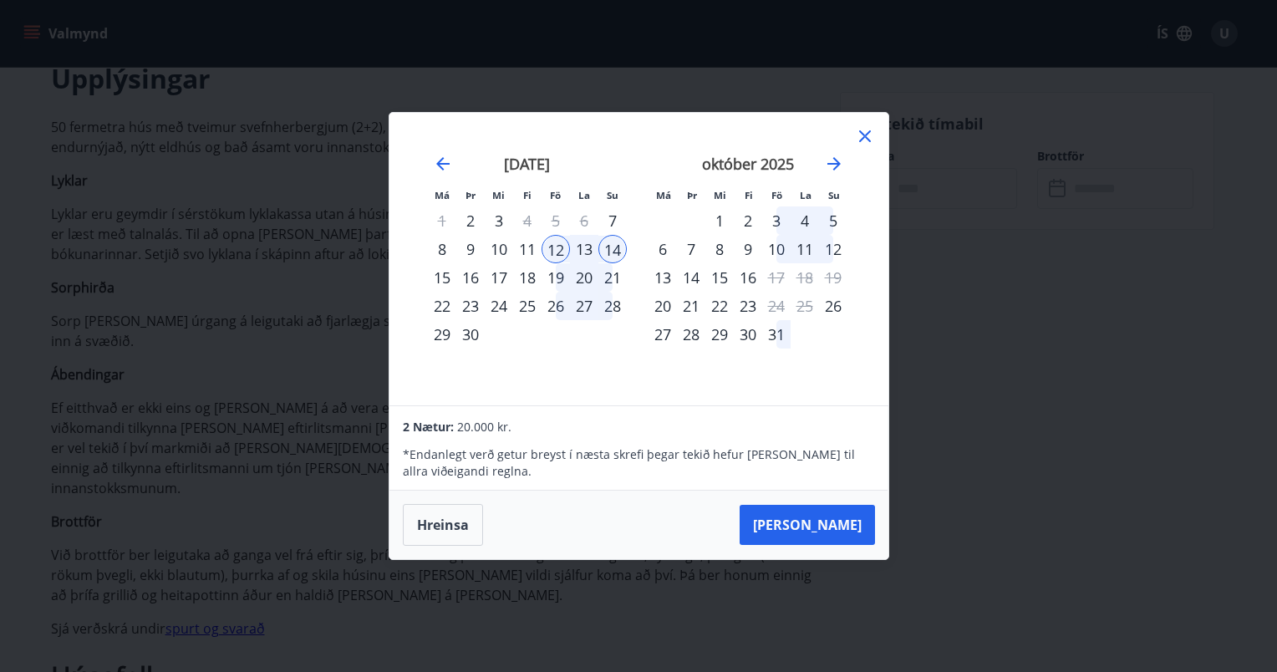
click at [804, 247] on div "11" at bounding box center [805, 249] width 28 height 28
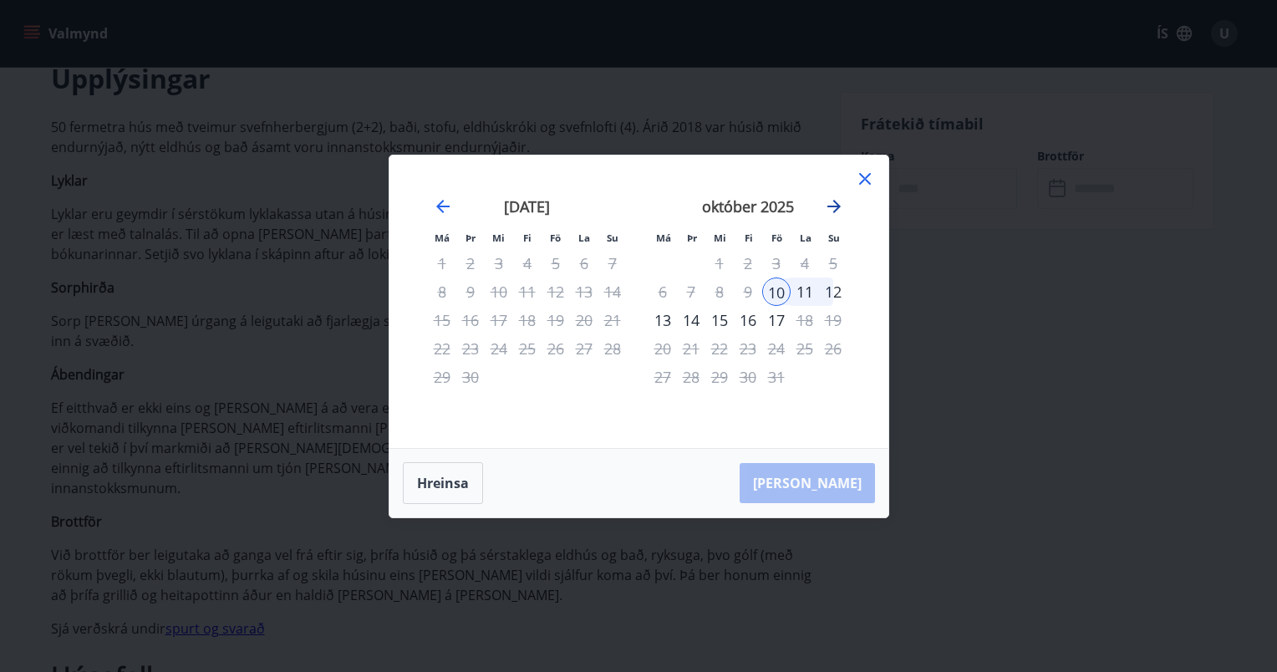
click at [835, 207] on icon "Move forward to switch to the next month." at bounding box center [834, 206] width 20 height 20
click at [836, 207] on icon "Move forward to switch to the next month." at bounding box center [834, 206] width 20 height 20
click at [446, 204] on icon "Move backward to switch to the previous month." at bounding box center [443, 206] width 20 height 20
click at [617, 291] on div "12" at bounding box center [612, 292] width 28 height 28
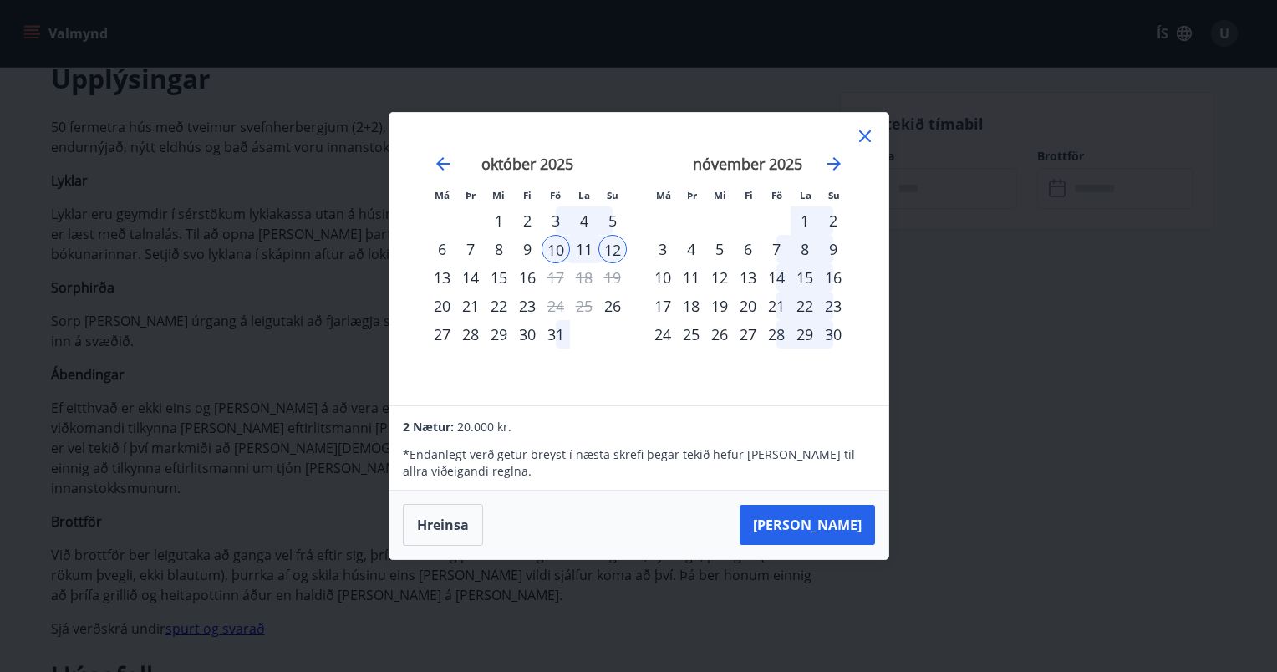
click at [865, 140] on icon at bounding box center [865, 136] width 20 height 20
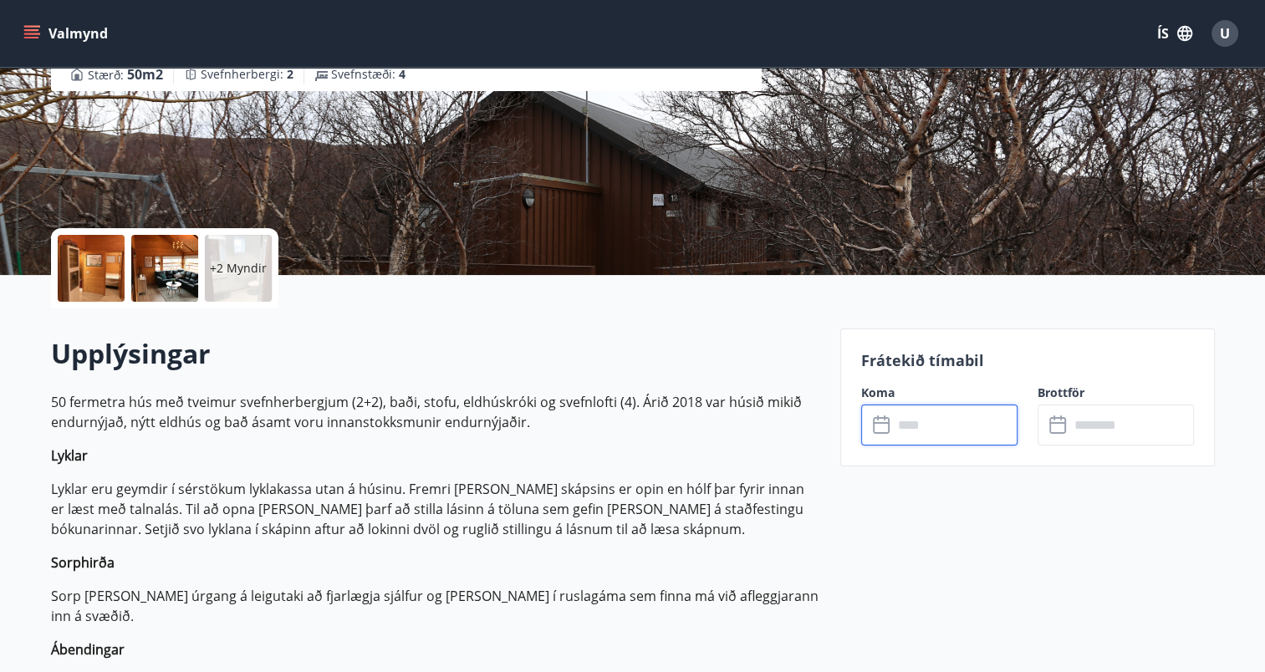
scroll to position [334, 0]
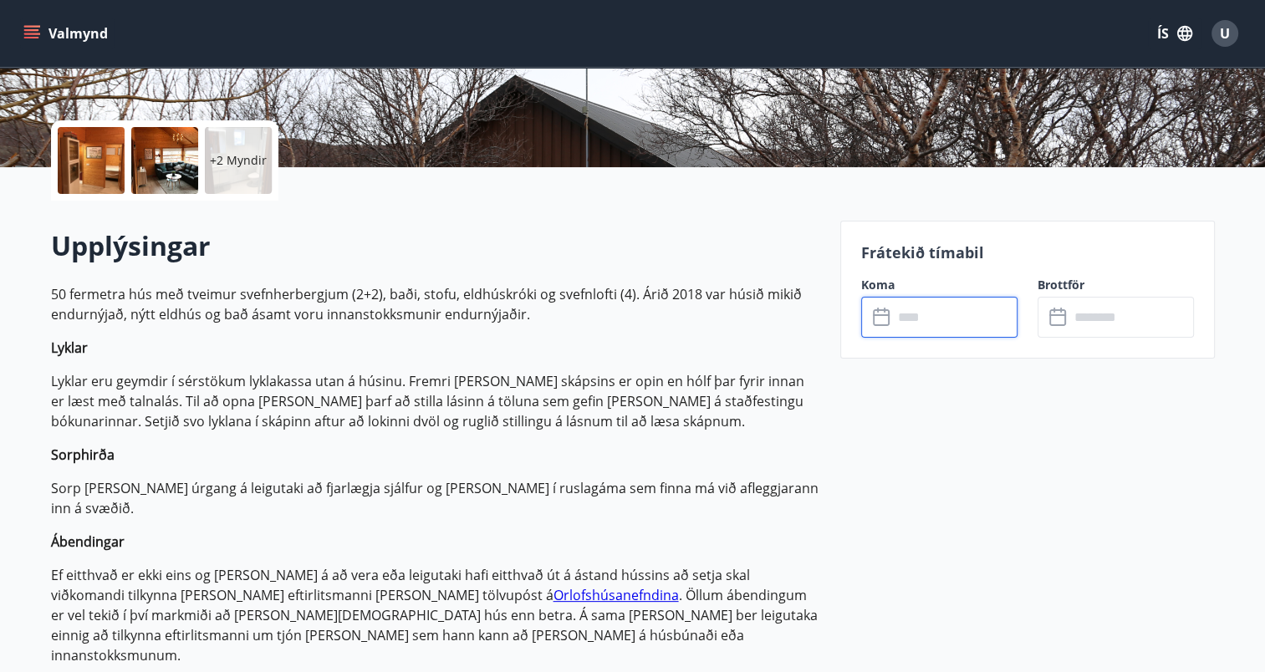
click at [950, 321] on input "text" at bounding box center [955, 317] width 125 height 41
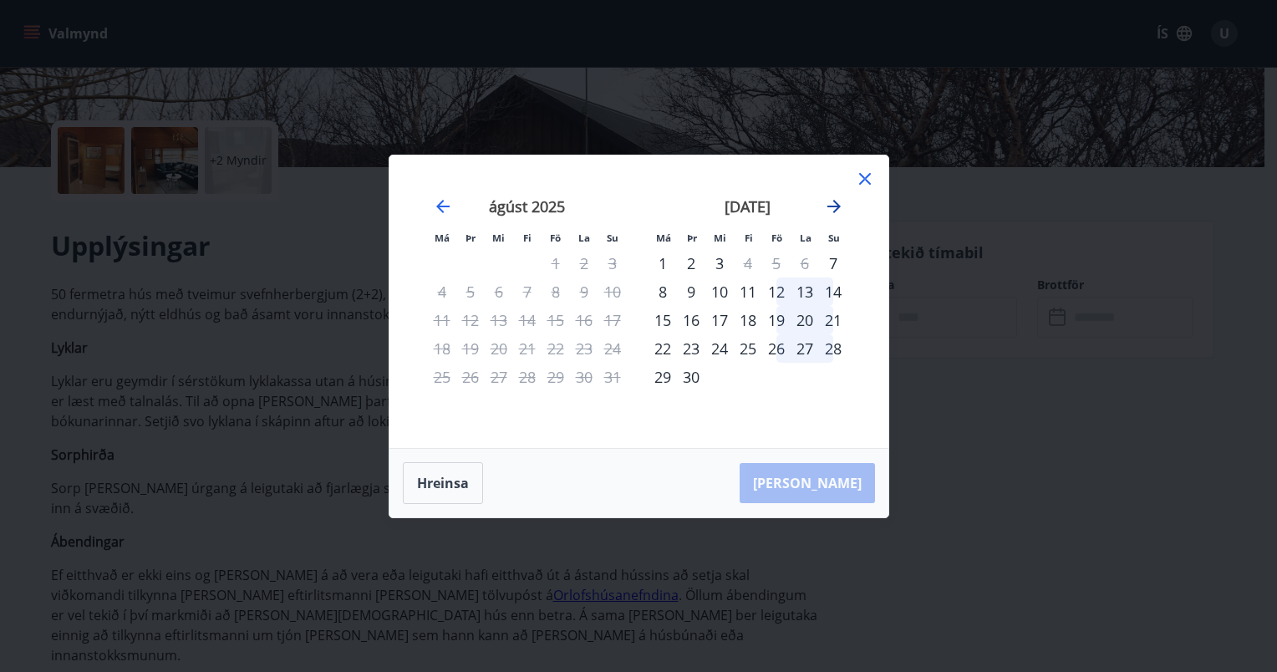
click at [833, 203] on icon "Move forward to switch to the next month." at bounding box center [834, 206] width 20 height 20
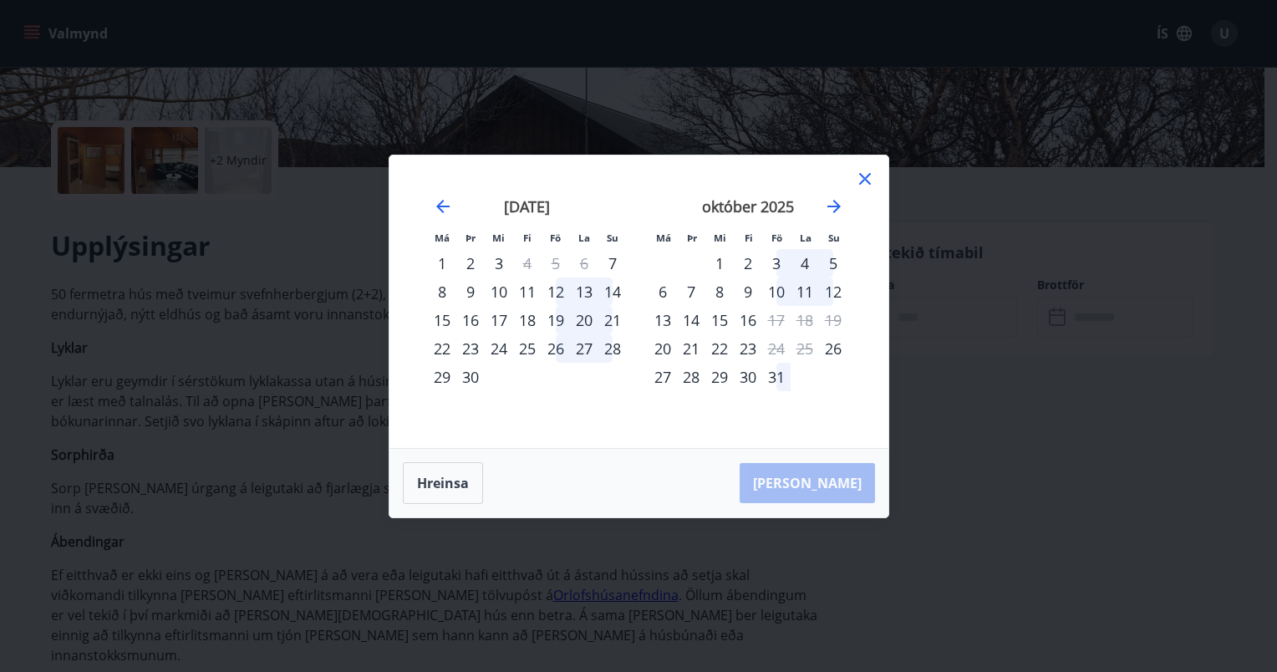
click at [782, 294] on div "10" at bounding box center [776, 292] width 28 height 28
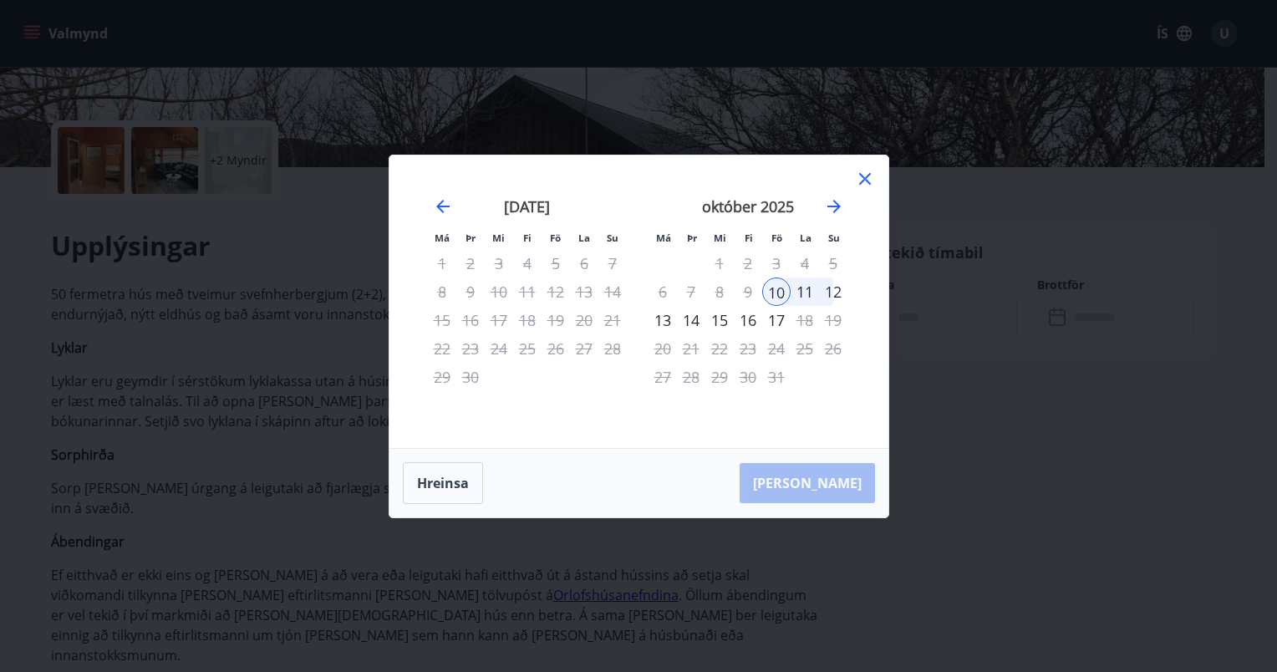
click at [835, 293] on div "12" at bounding box center [833, 292] width 28 height 28
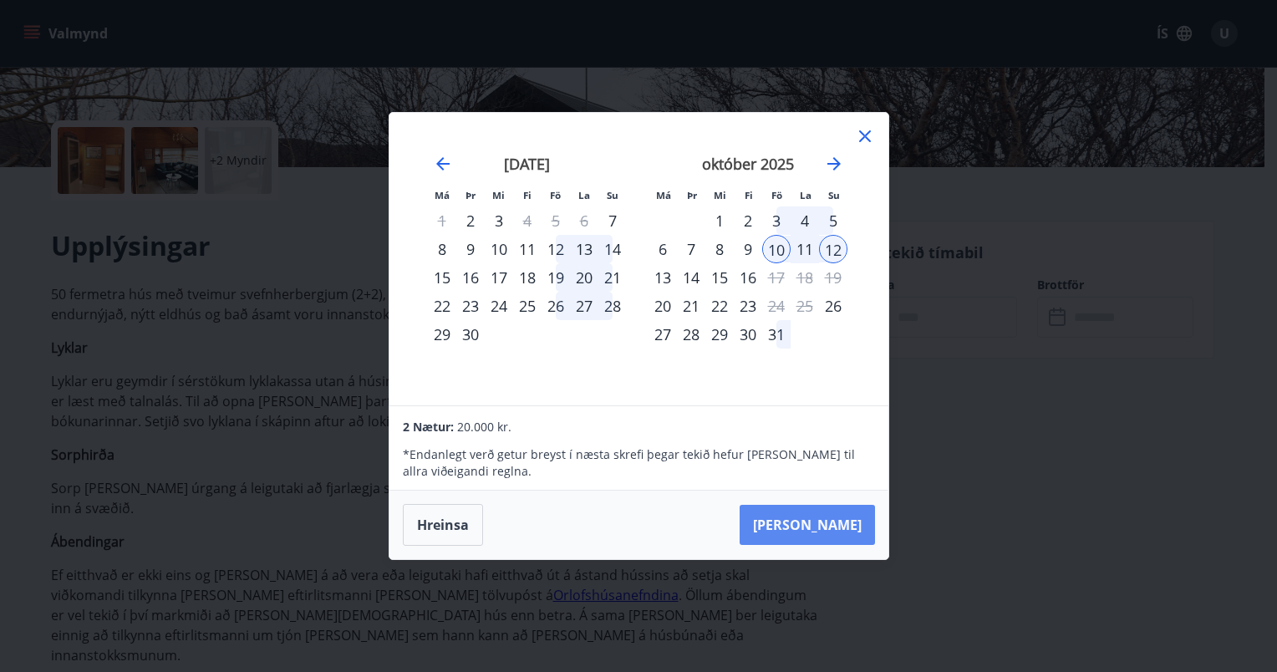
click at [833, 528] on button "[PERSON_NAME]" at bounding box center [807, 525] width 135 height 40
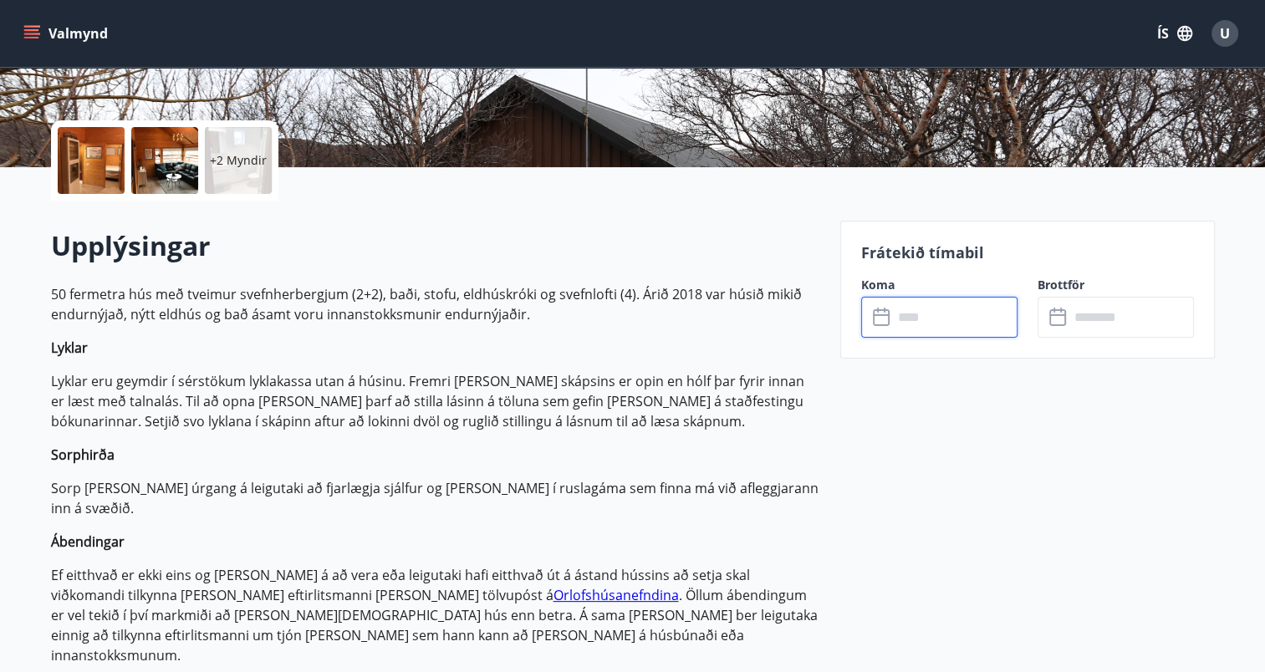
type input "******"
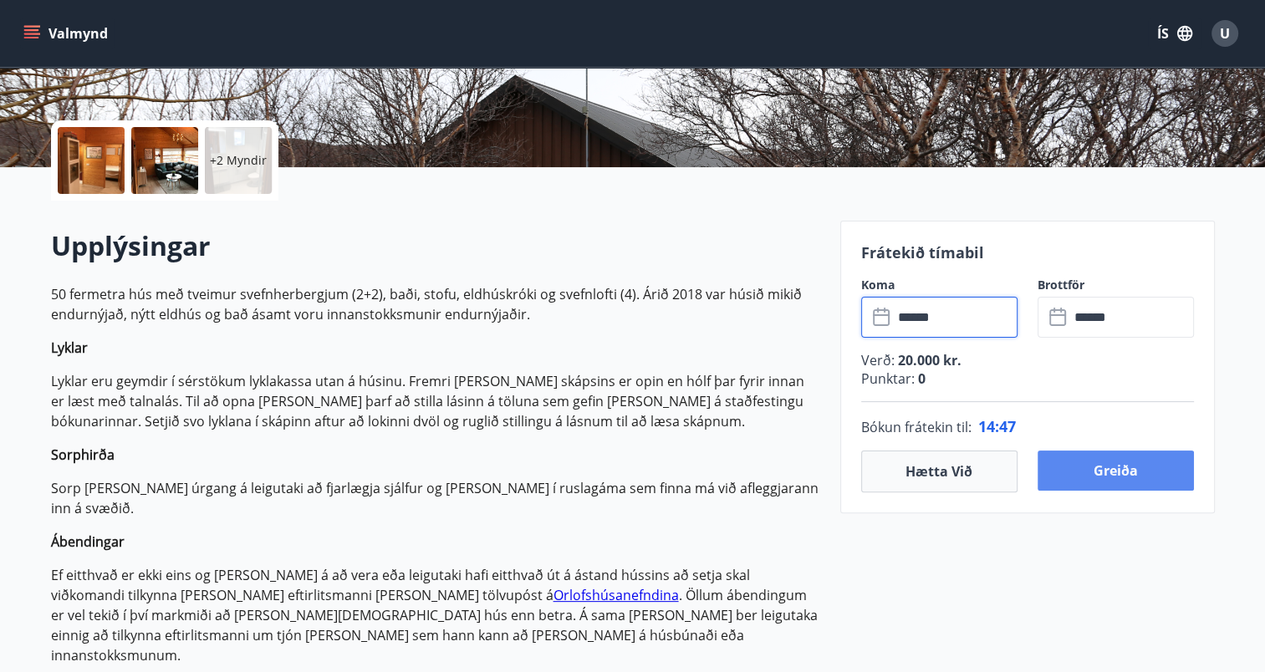
click at [1150, 468] on button "Greiða" at bounding box center [1115, 471] width 156 height 40
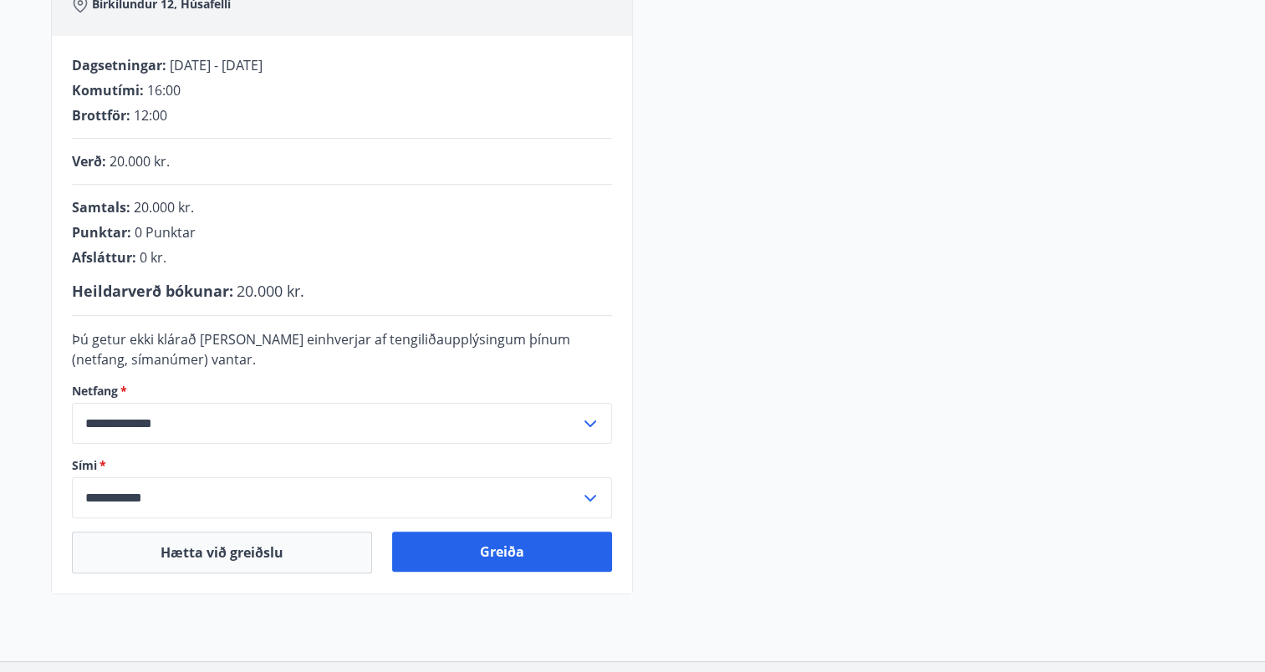
scroll to position [334, 0]
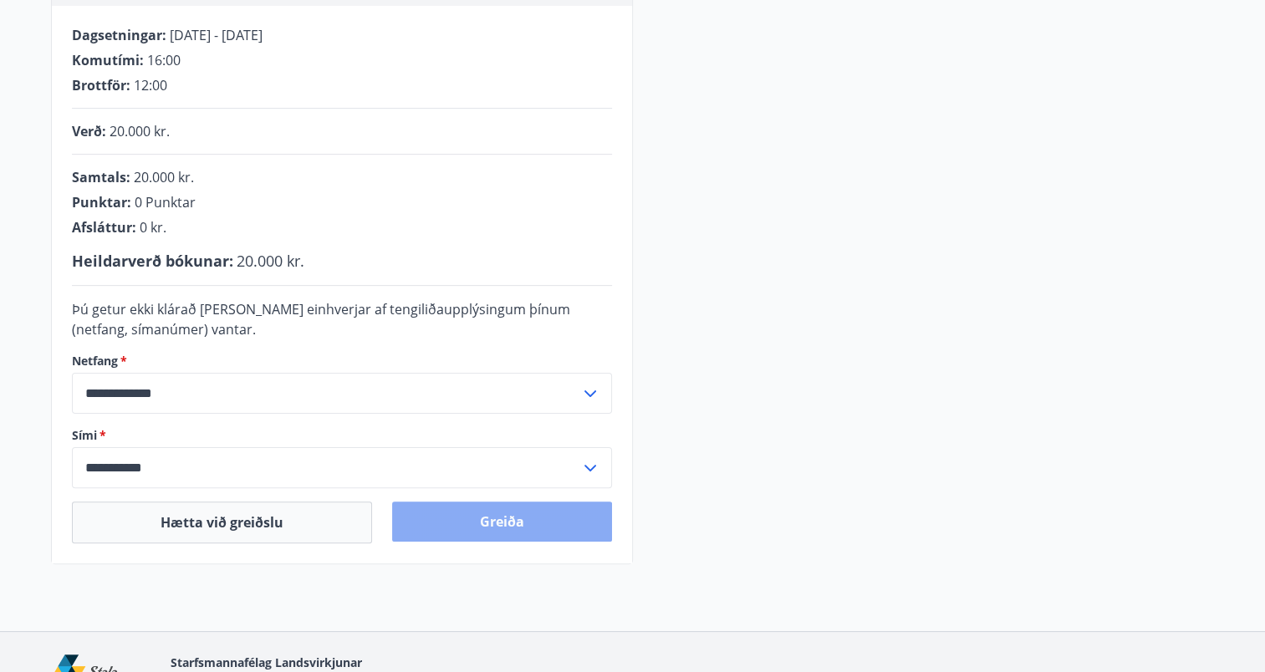
click at [494, 517] on button "Greiða" at bounding box center [502, 522] width 220 height 40
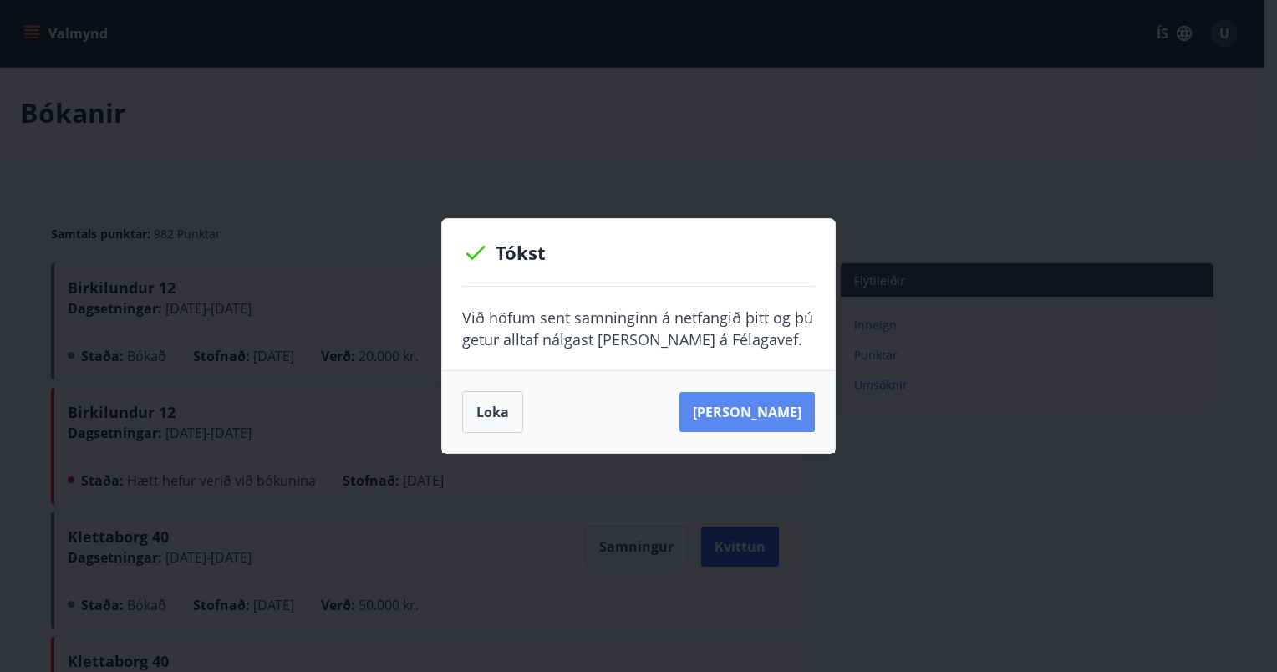
click at [782, 414] on button "[PERSON_NAME]" at bounding box center [747, 412] width 135 height 40
click at [485, 415] on button "Loka" at bounding box center [492, 412] width 61 height 42
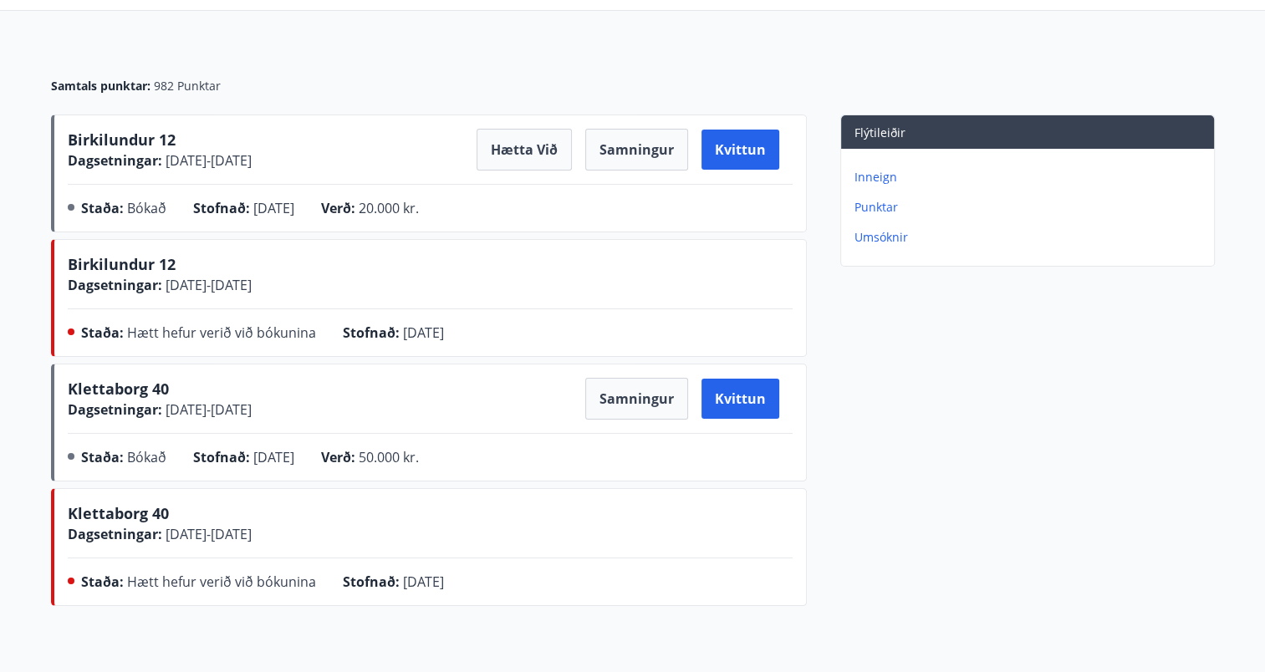
scroll to position [167, 0]
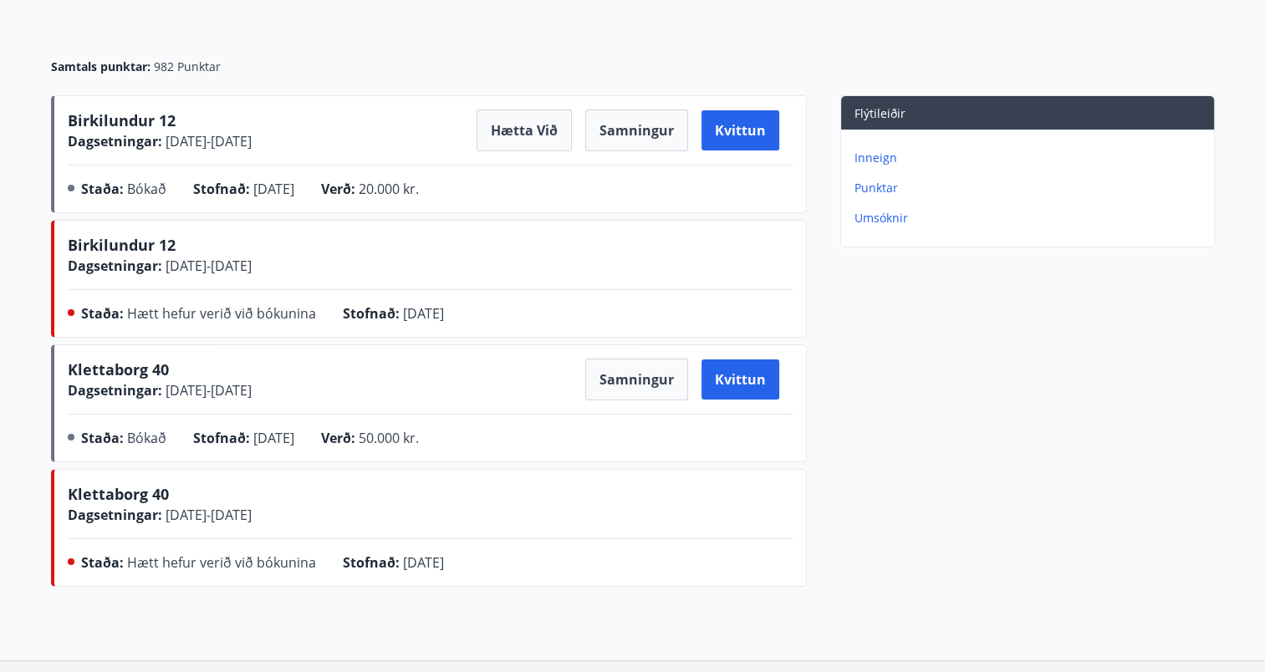
click at [876, 191] on p "Punktar" at bounding box center [1030, 188] width 353 height 17
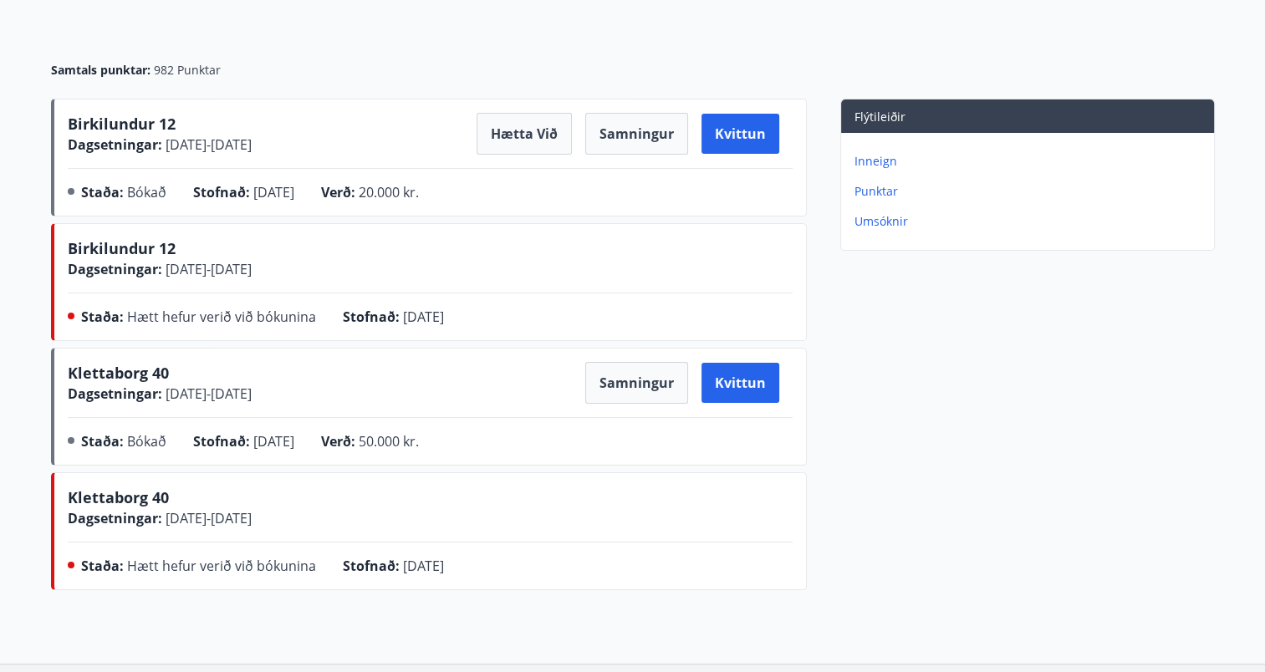
scroll to position [167, 0]
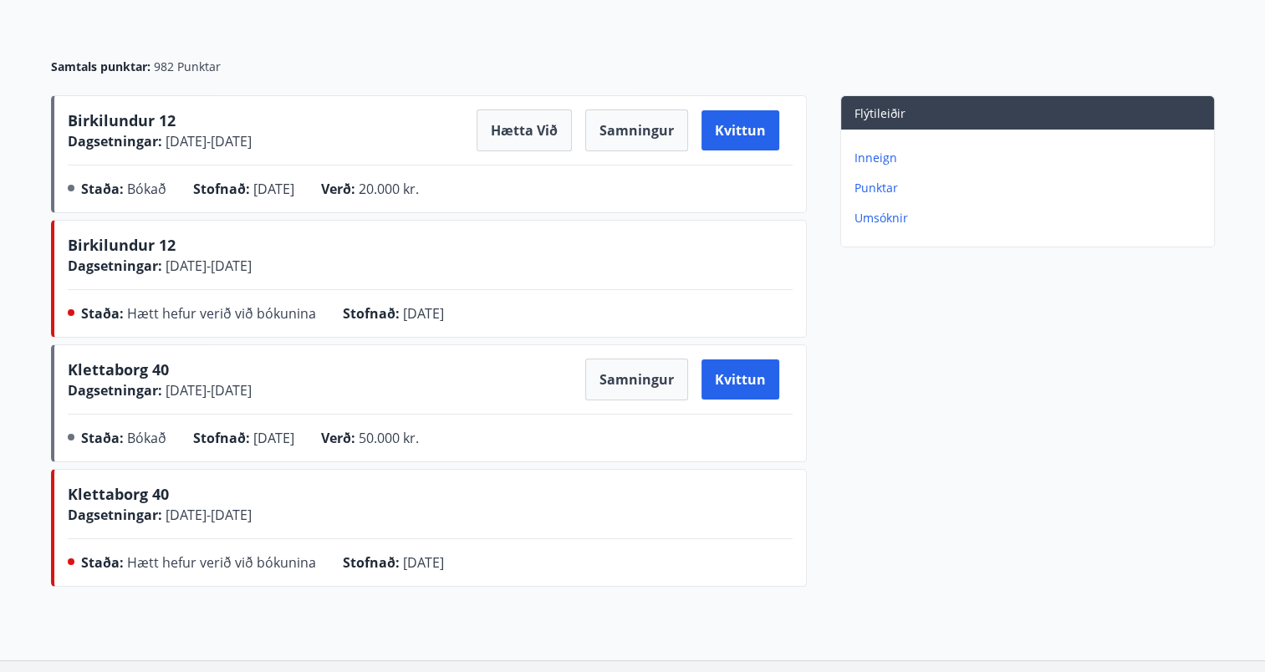
click at [114, 247] on span "Birkilundur 12" at bounding box center [122, 245] width 108 height 20
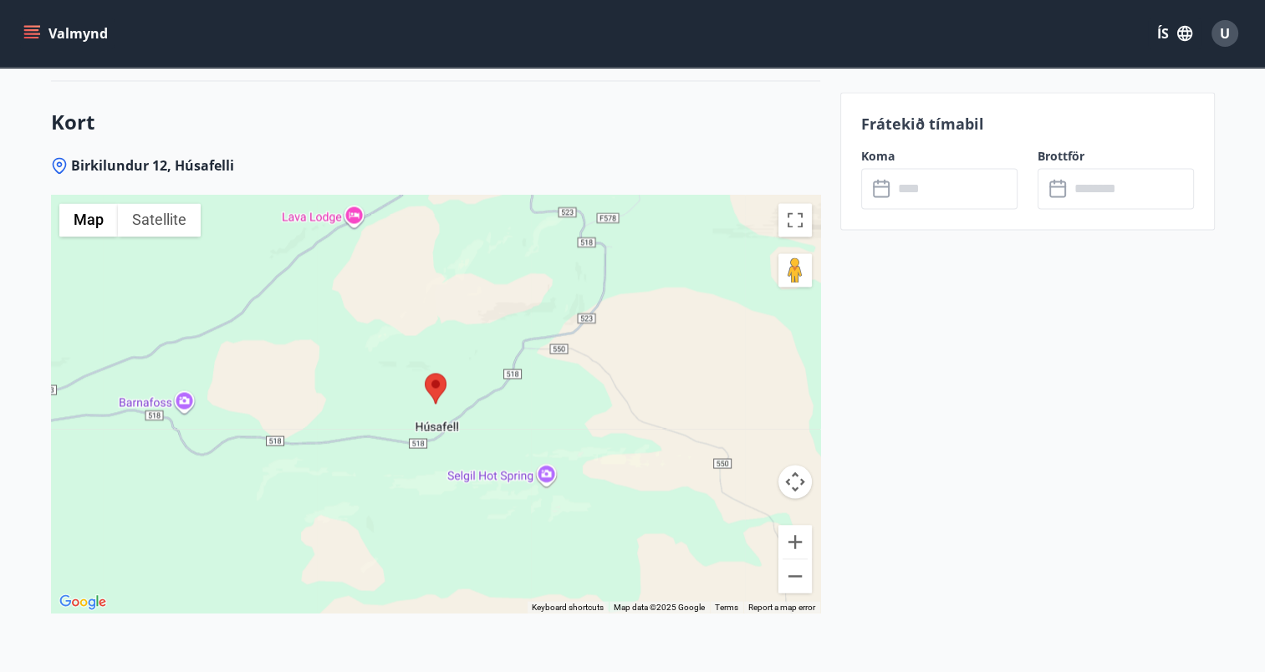
scroll to position [2842, 0]
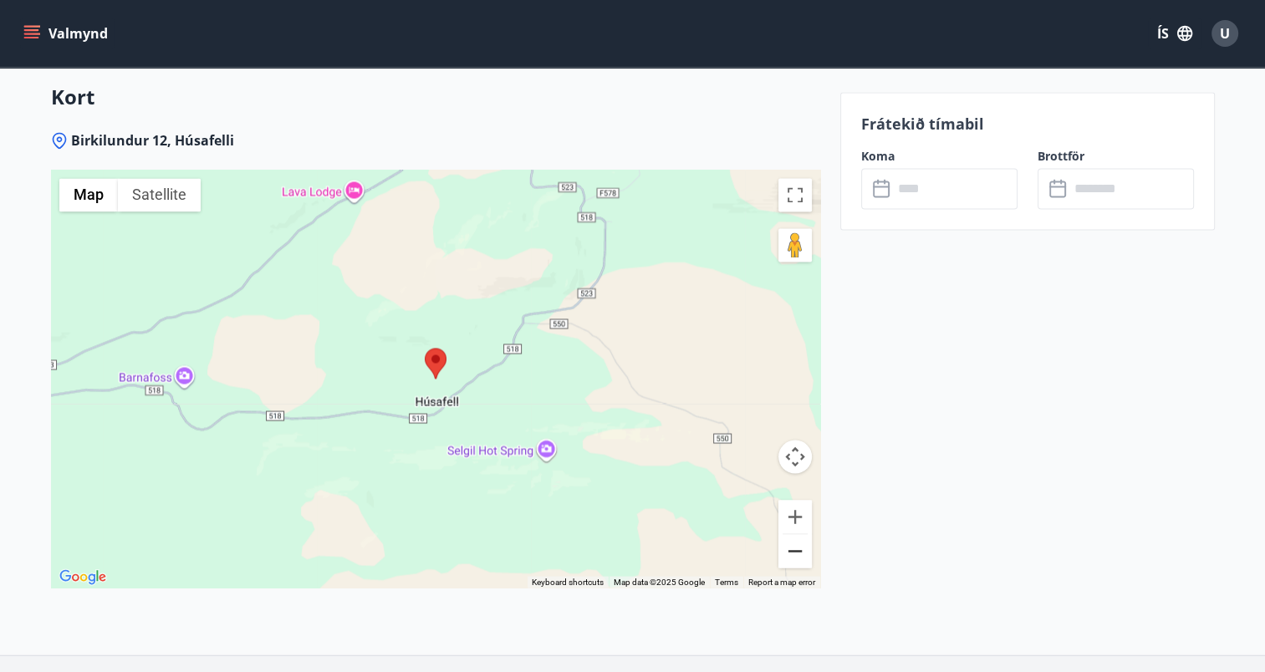
click at [795, 534] on button "Zoom out" at bounding box center [794, 550] width 33 height 33
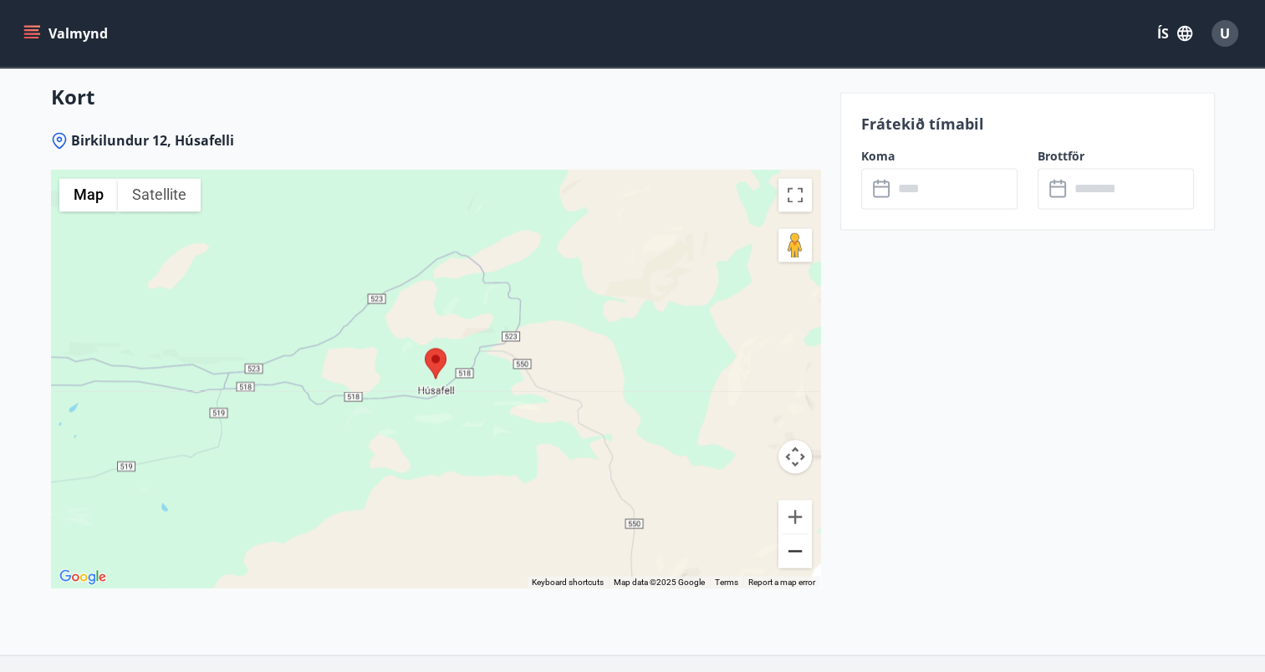
click at [795, 534] on button "Zoom out" at bounding box center [794, 550] width 33 height 33
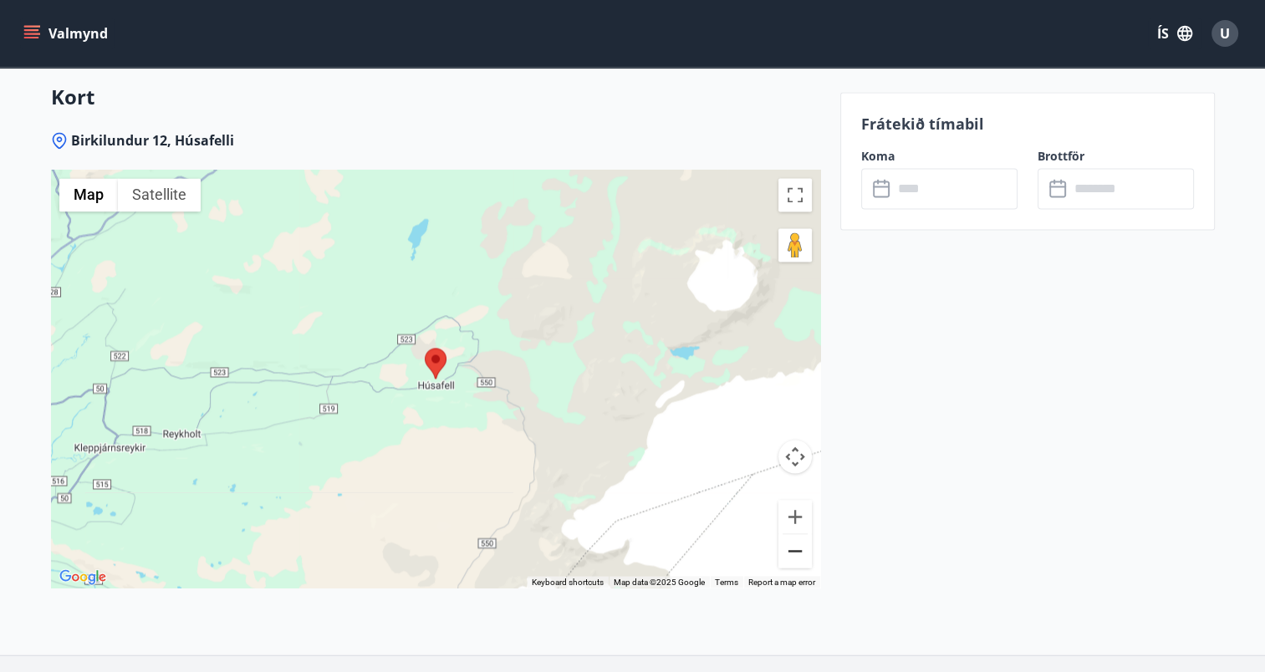
click at [795, 534] on button "Zoom out" at bounding box center [794, 550] width 33 height 33
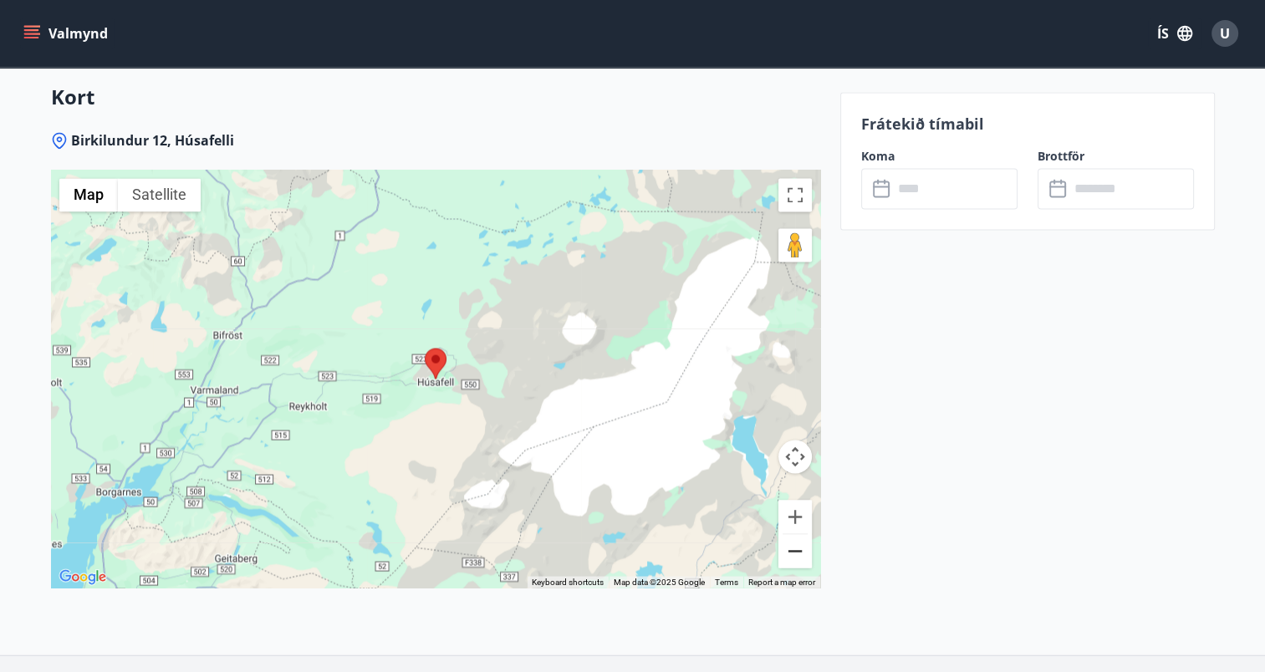
click at [795, 534] on button "Zoom out" at bounding box center [794, 550] width 33 height 33
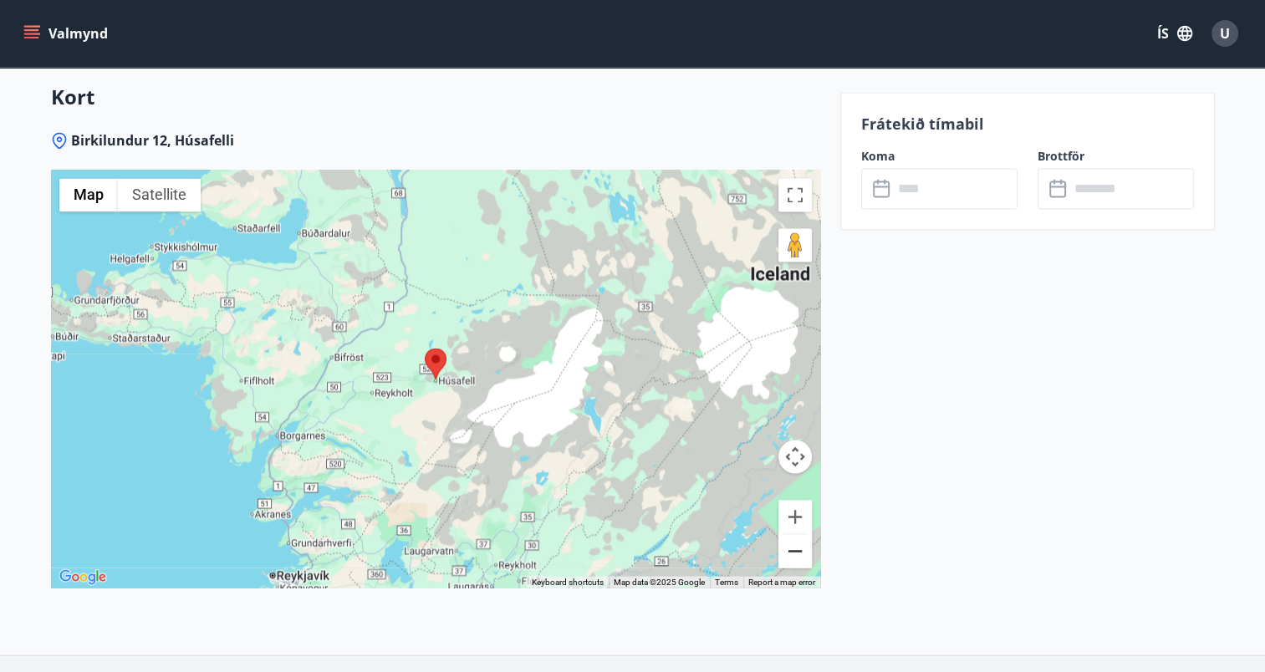
click at [795, 534] on button "Zoom out" at bounding box center [794, 550] width 33 height 33
